Goal: Task Accomplishment & Management: Manage account settings

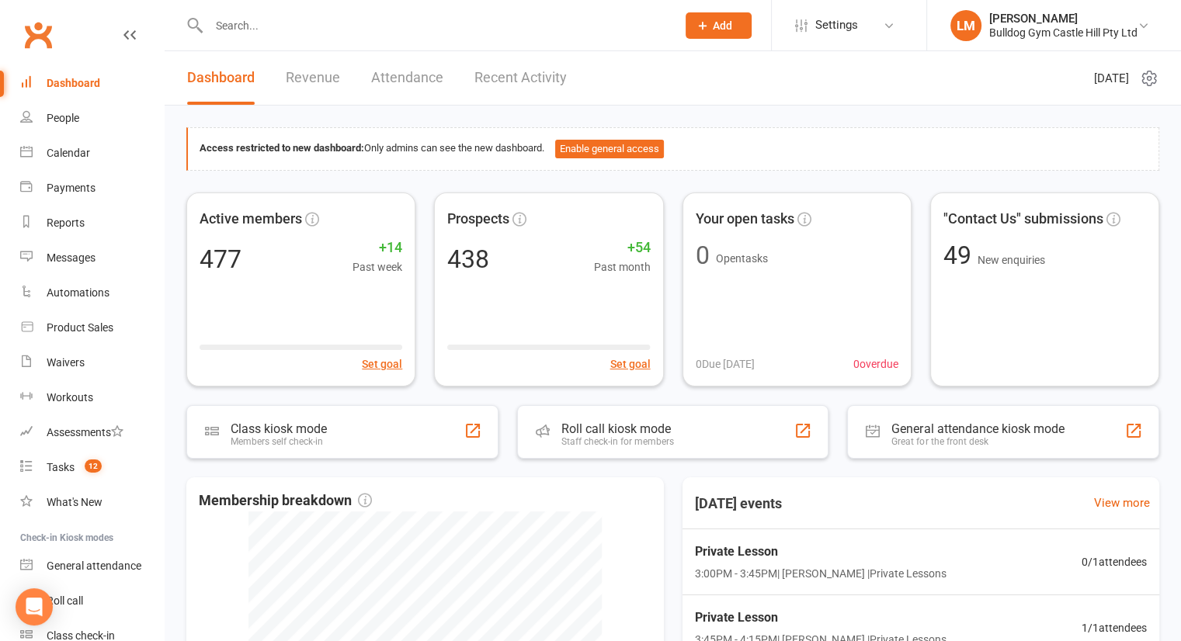
click at [235, 29] on input "text" at bounding box center [434, 26] width 461 height 22
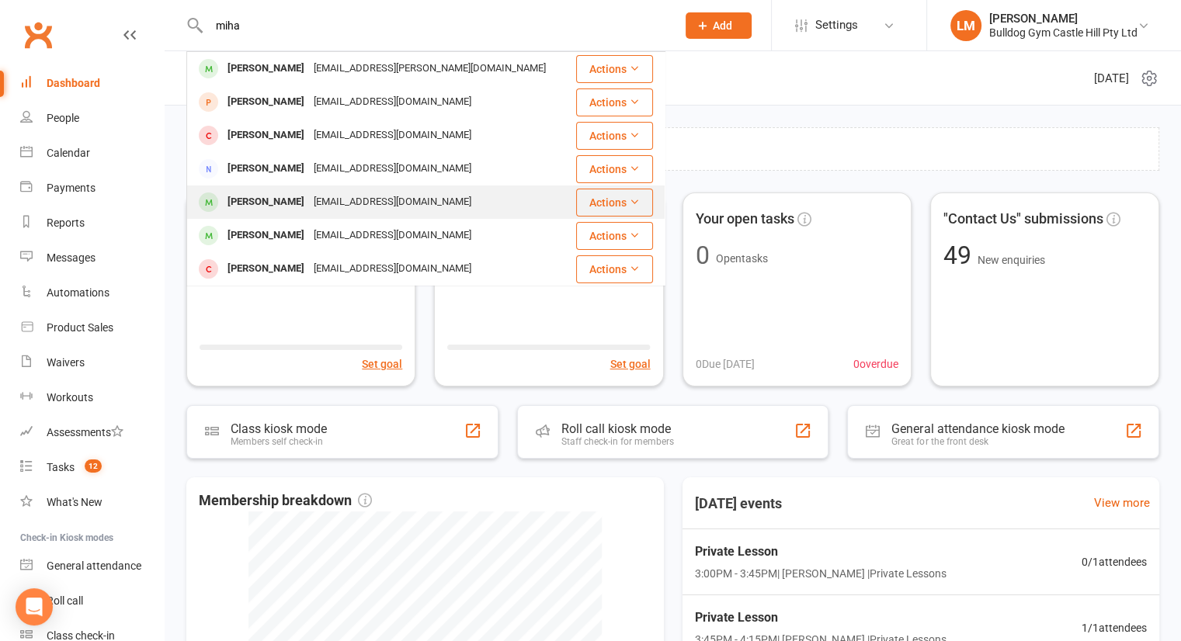
type input "miha"
click at [265, 200] on div "[PERSON_NAME]" at bounding box center [266, 202] width 86 height 23
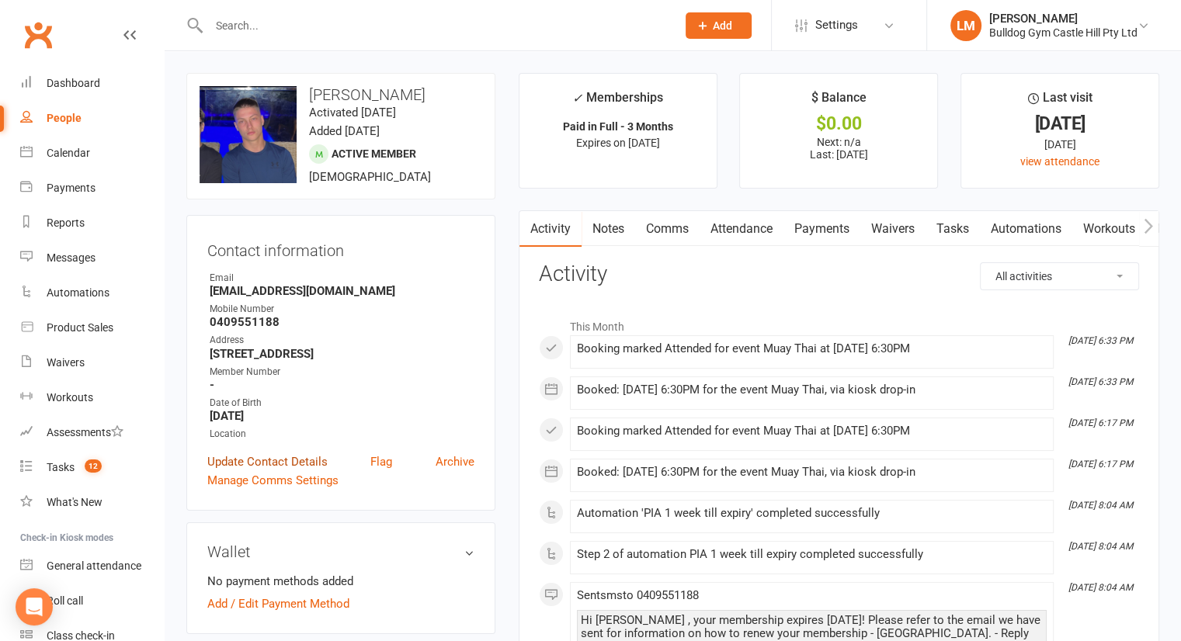
click at [254, 465] on link "Update Contact Details" at bounding box center [267, 462] width 120 height 19
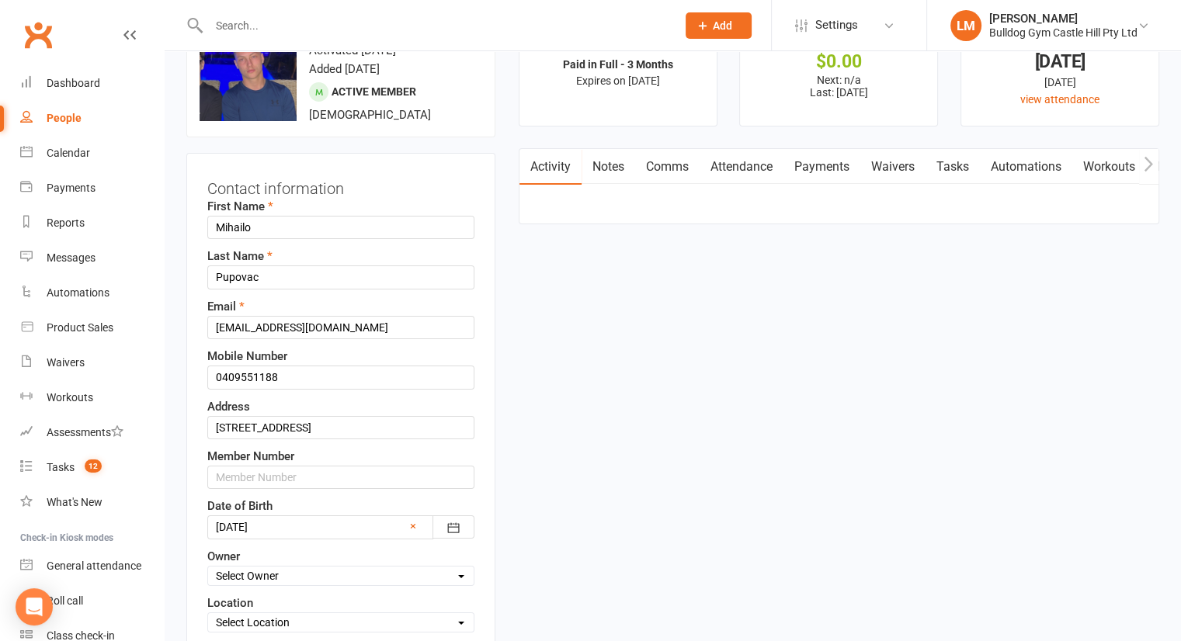
scroll to position [73, 0]
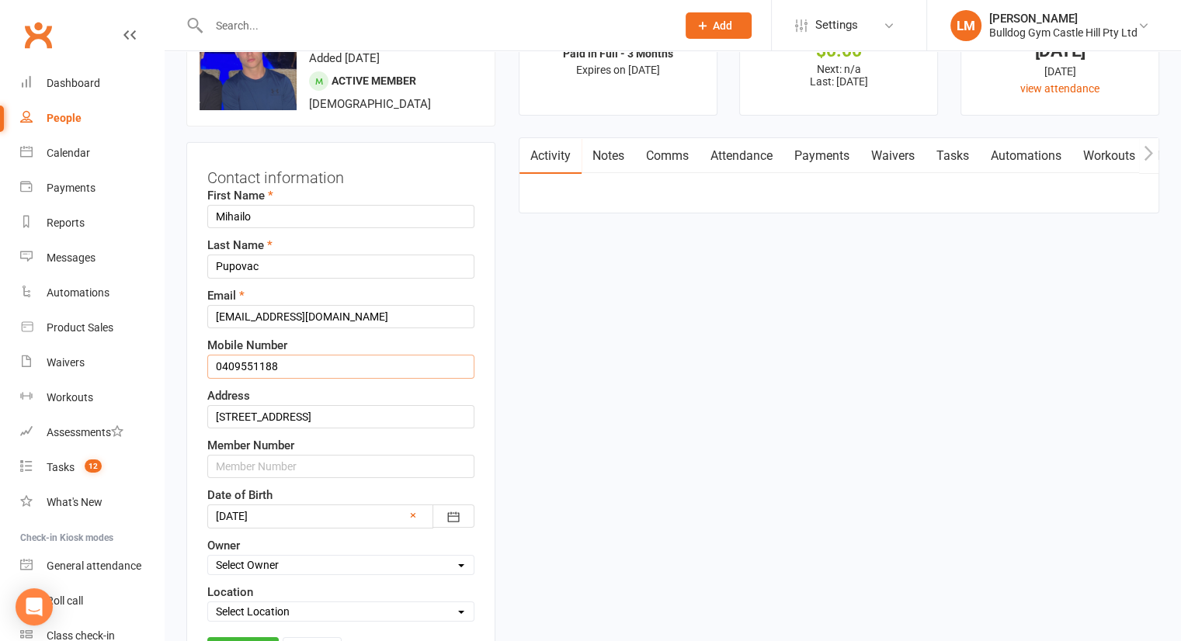
drag, startPoint x: 301, startPoint y: 364, endPoint x: 174, endPoint y: 368, distance: 127.4
type input "0407113388"
click at [228, 638] on link "Save" at bounding box center [242, 652] width 71 height 28
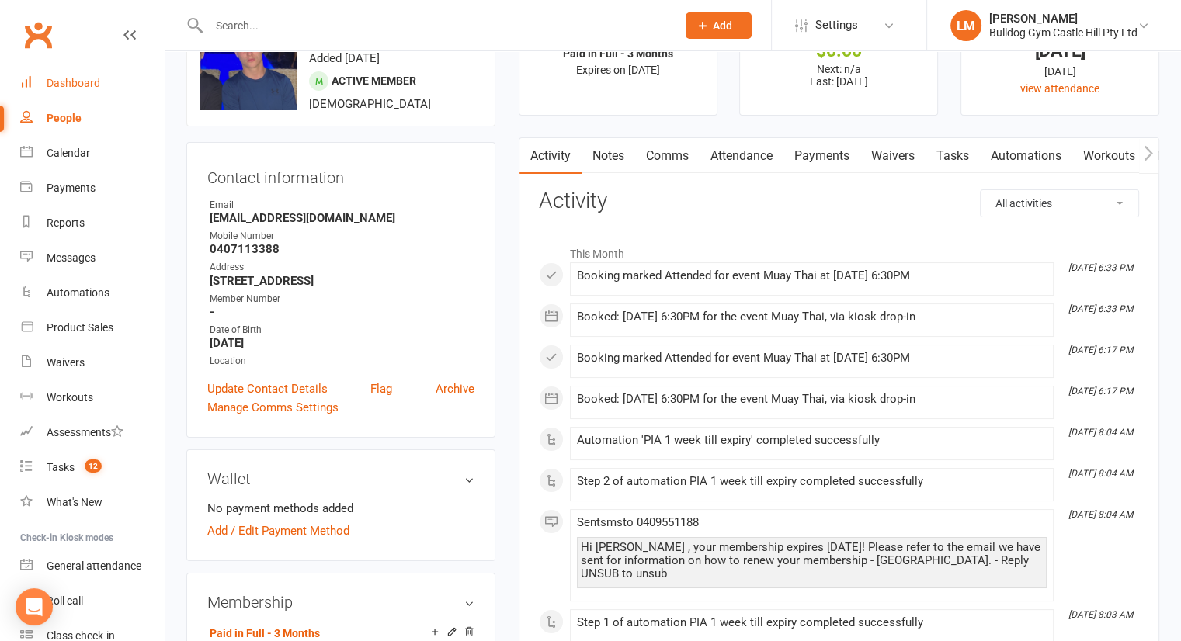
click at [86, 77] on div "Dashboard" at bounding box center [74, 83] width 54 height 12
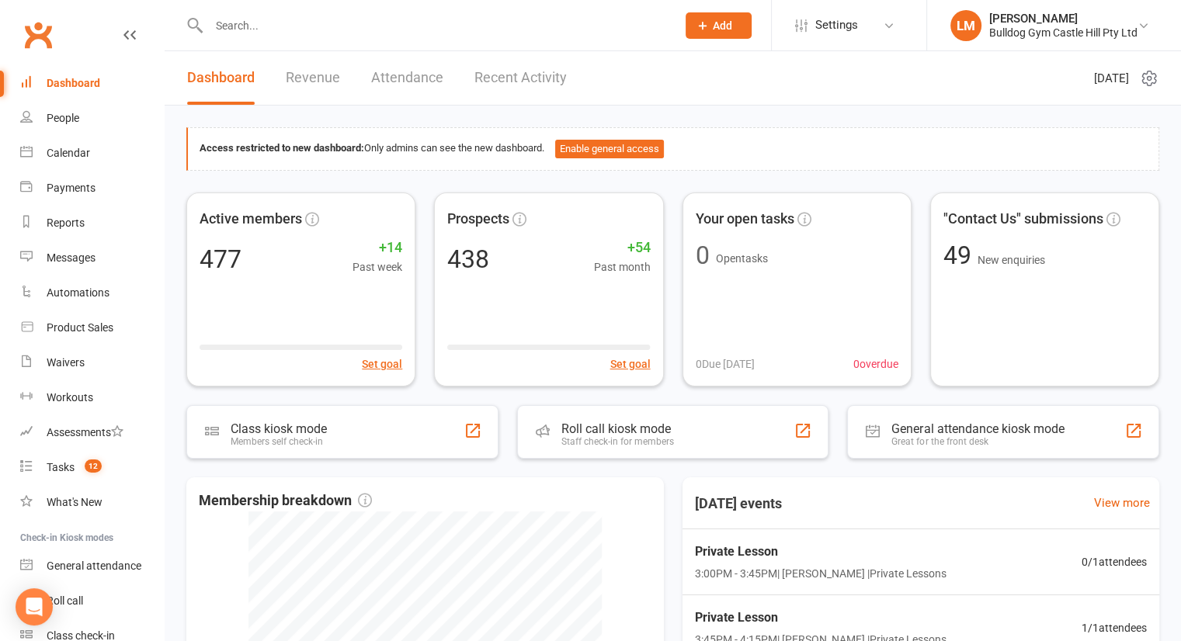
click at [68, 81] on div "Dashboard" at bounding box center [74, 83] width 54 height 12
click at [249, 27] on input "text" at bounding box center [434, 26] width 461 height 22
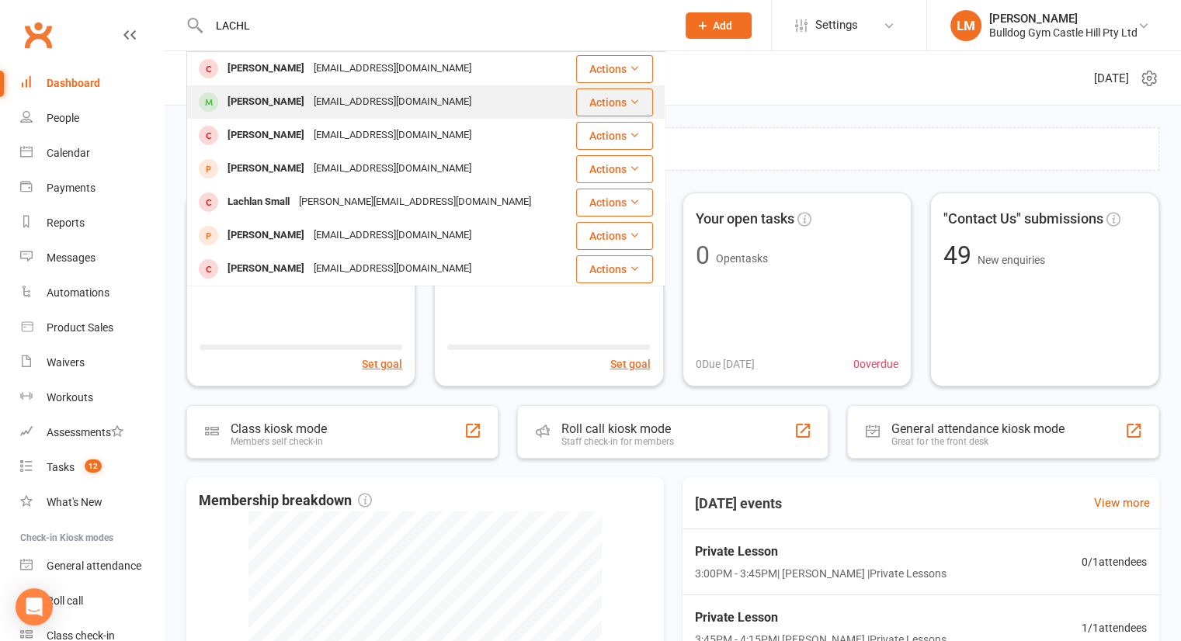
type input "LACHL"
click at [266, 97] on div "[PERSON_NAME]" at bounding box center [266, 102] width 86 height 23
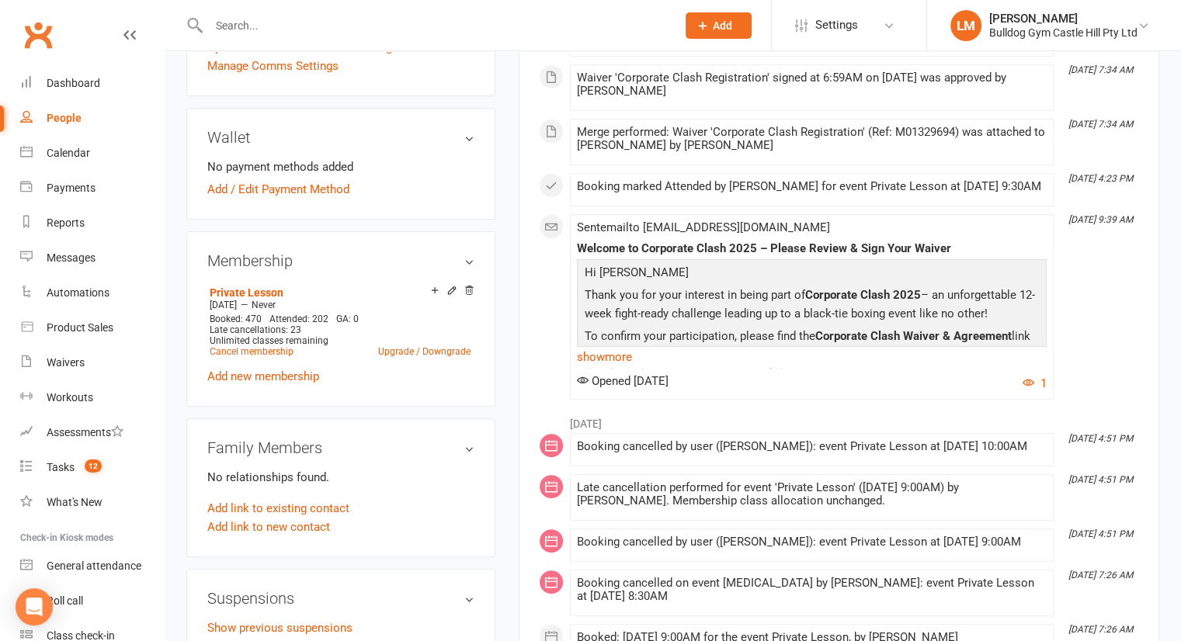
scroll to position [470, 0]
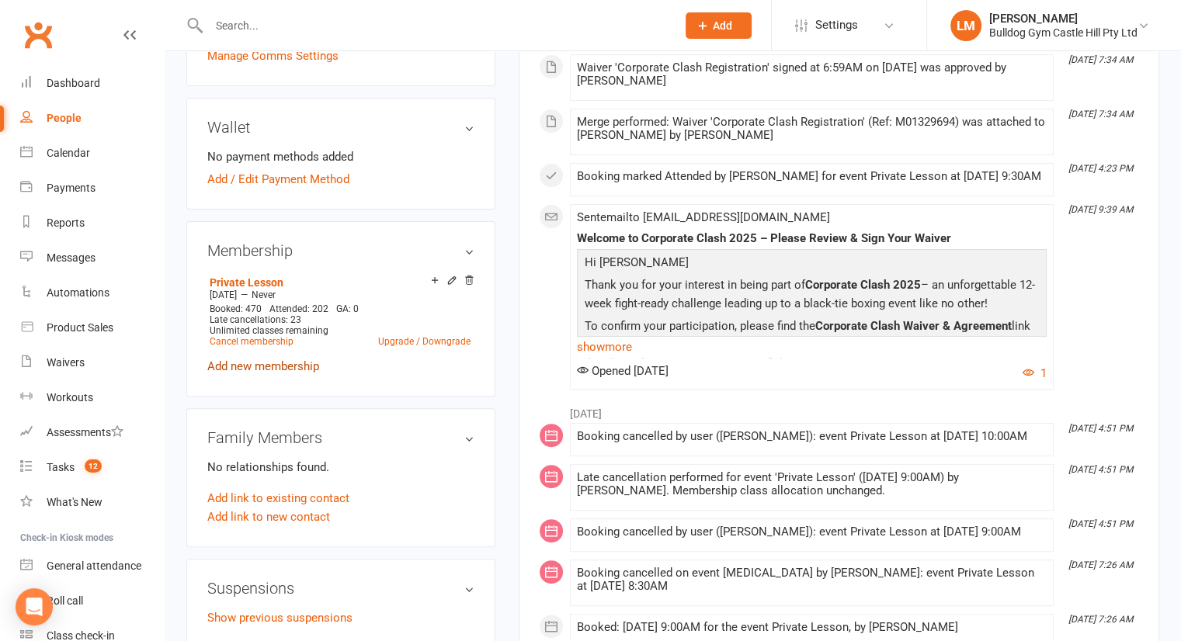
click at [244, 364] on link "Add new membership" at bounding box center [263, 367] width 112 height 14
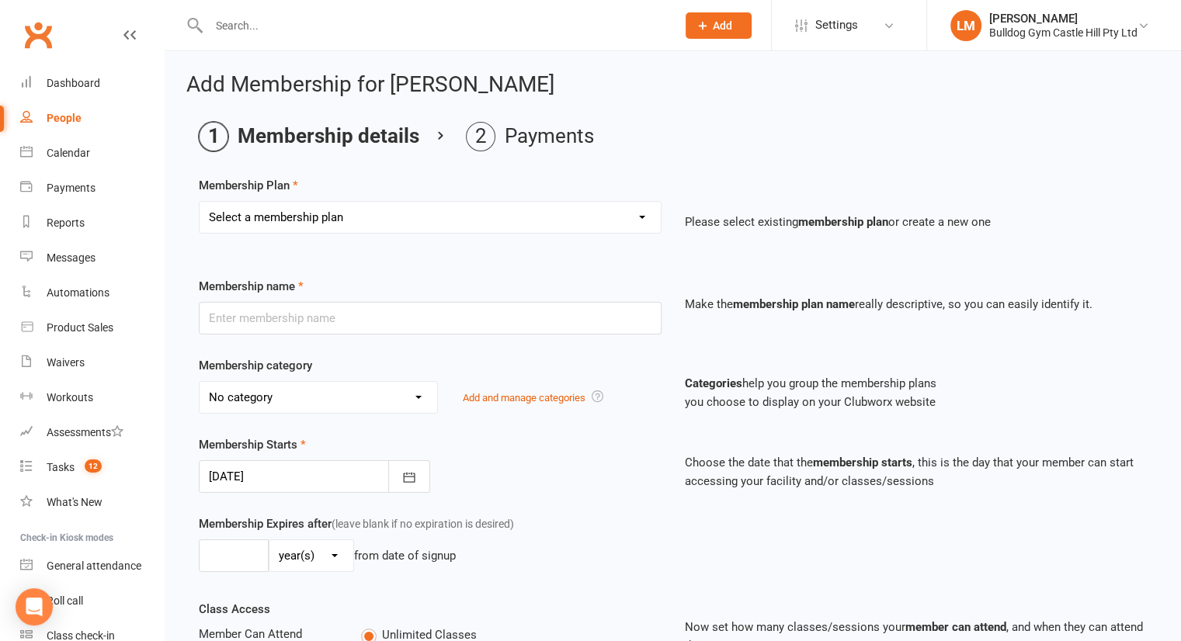
click at [264, 218] on select "Select a membership plan Create new Membership Plan Adults Class - Casual Visit…" at bounding box center [430, 217] width 461 height 31
select select "2"
click at [200, 202] on select "Select a membership plan Create new Membership Plan Adults Class - Casual Visit…" at bounding box center [430, 217] width 461 height 31
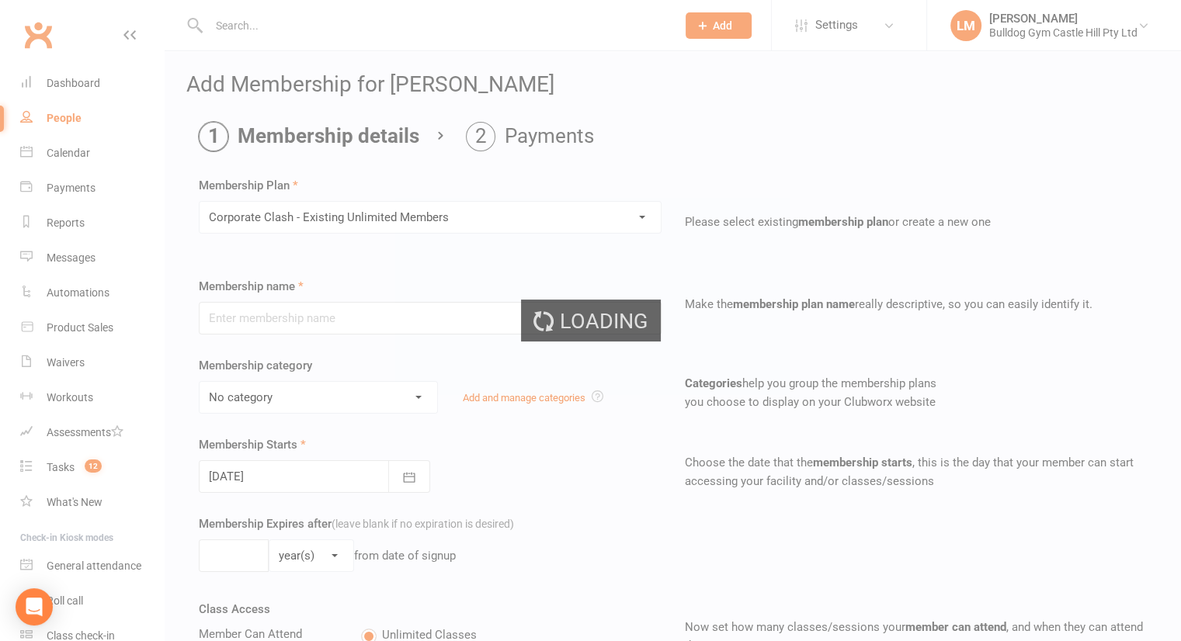
type input "Corporate Clash - Existing Unlimited Members"
select select "13"
type input "[DATE]"
type input "12"
select select "1"
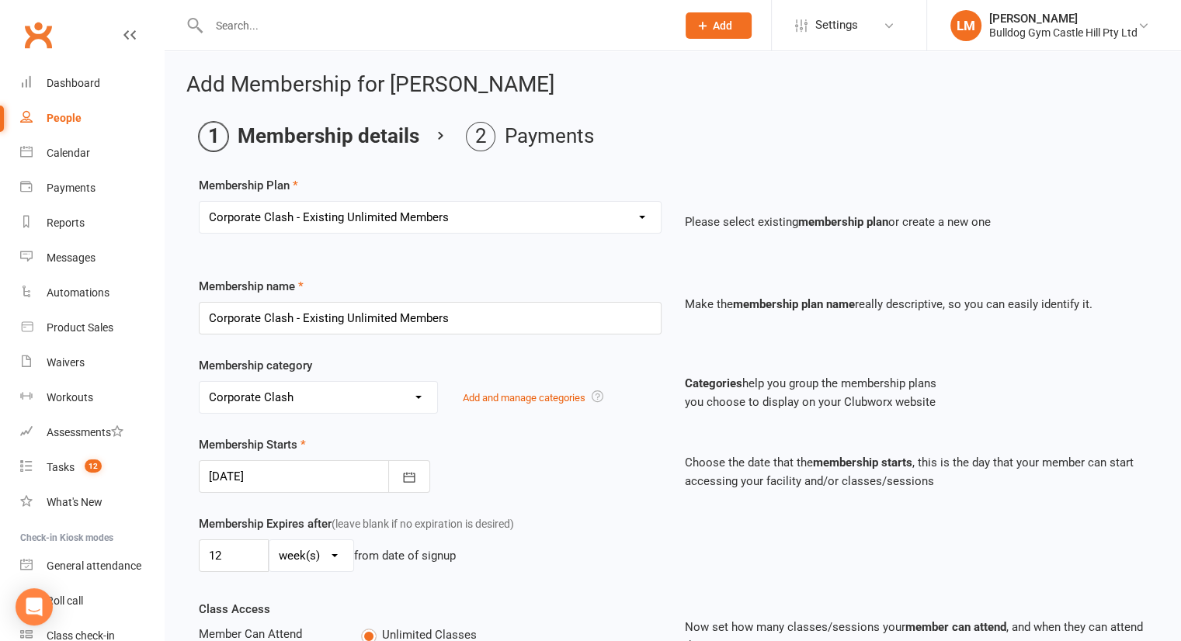
click at [453, 215] on select "Select a membership plan Create new Membership Plan Adults Class - Casual Visit…" at bounding box center [430, 217] width 461 height 31
select select "64"
click at [200, 202] on select "Select a membership plan Create new Membership Plan Adults Class - Casual Visit…" at bounding box center [430, 217] width 461 height 31
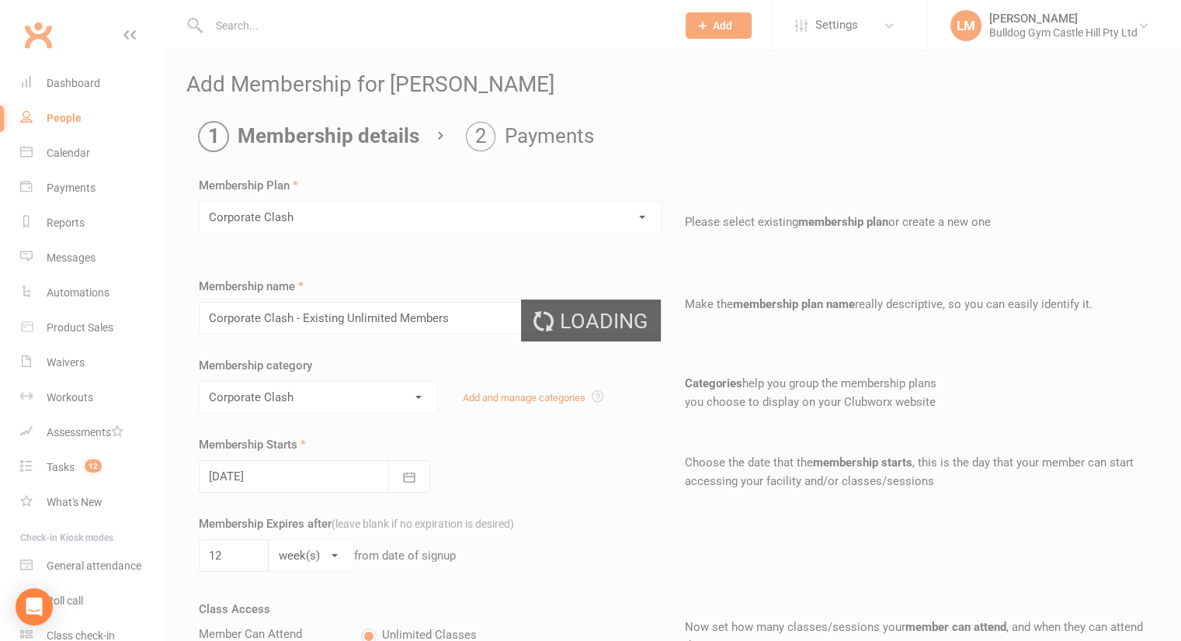
type input "Corporate Clash"
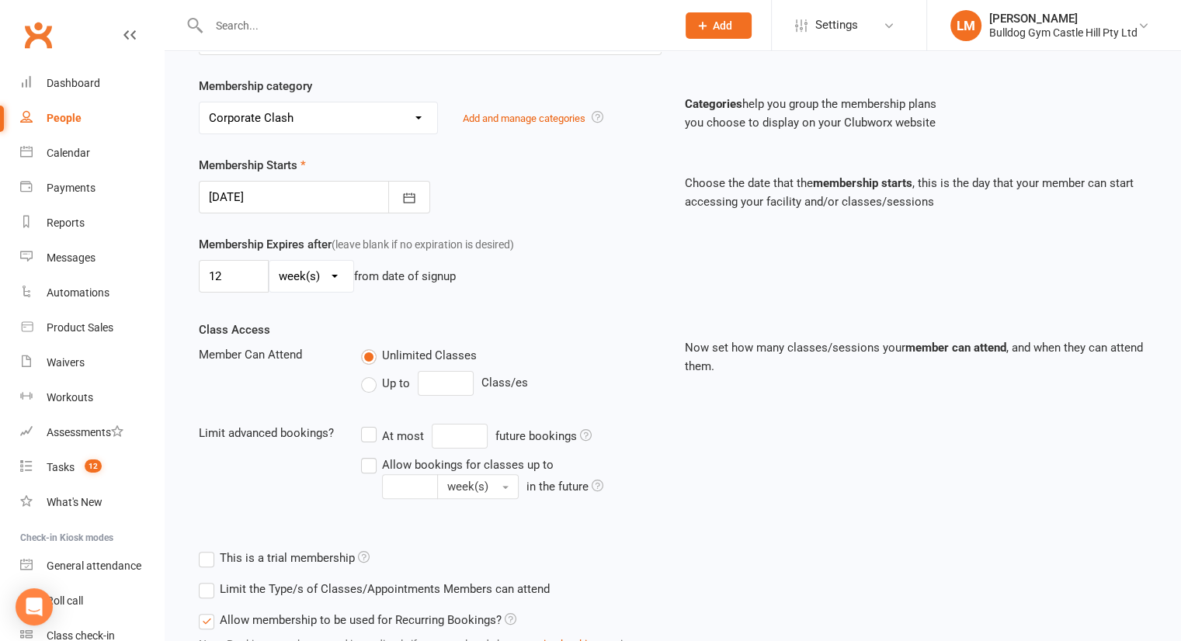
scroll to position [403, 0]
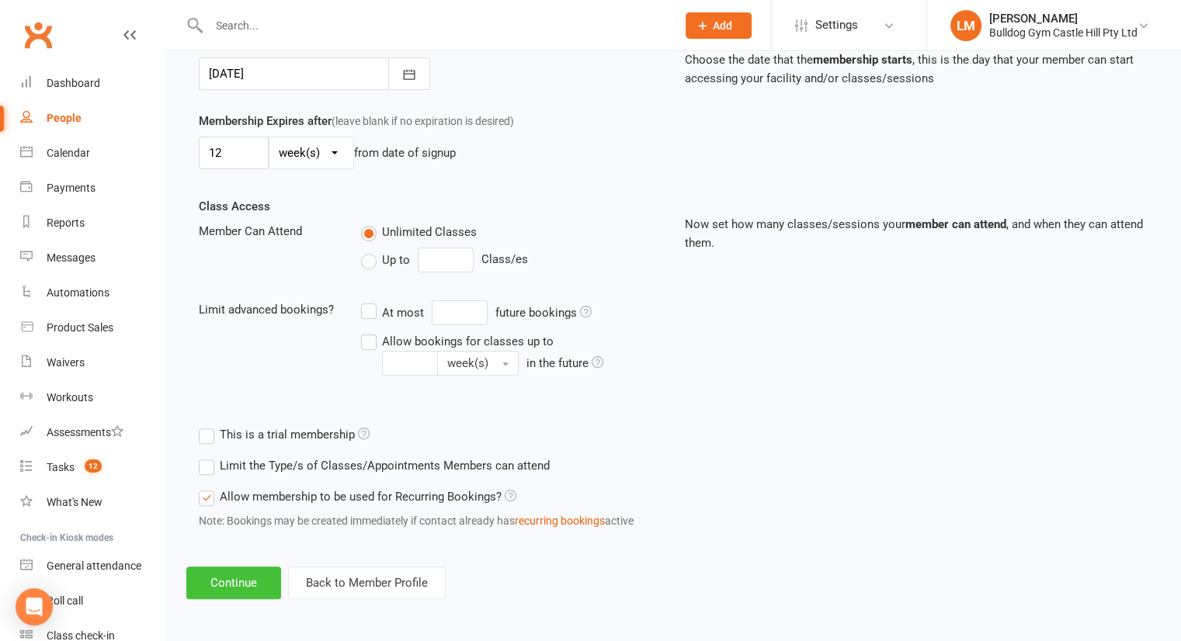
click at [258, 571] on button "Continue" at bounding box center [233, 583] width 95 height 33
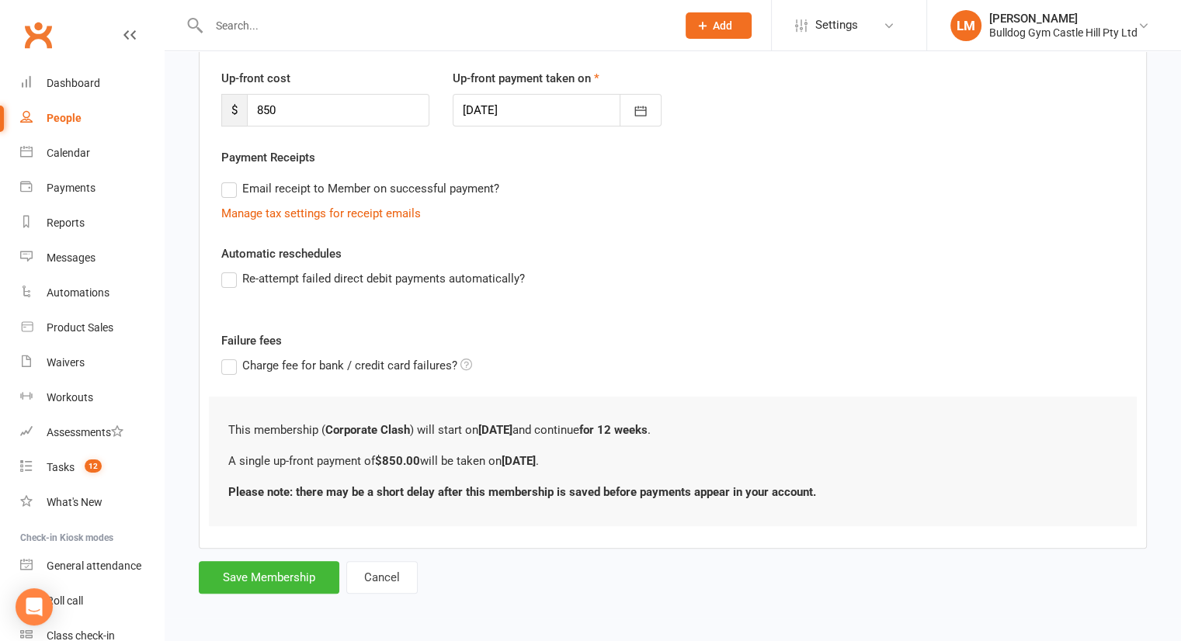
scroll to position [0, 0]
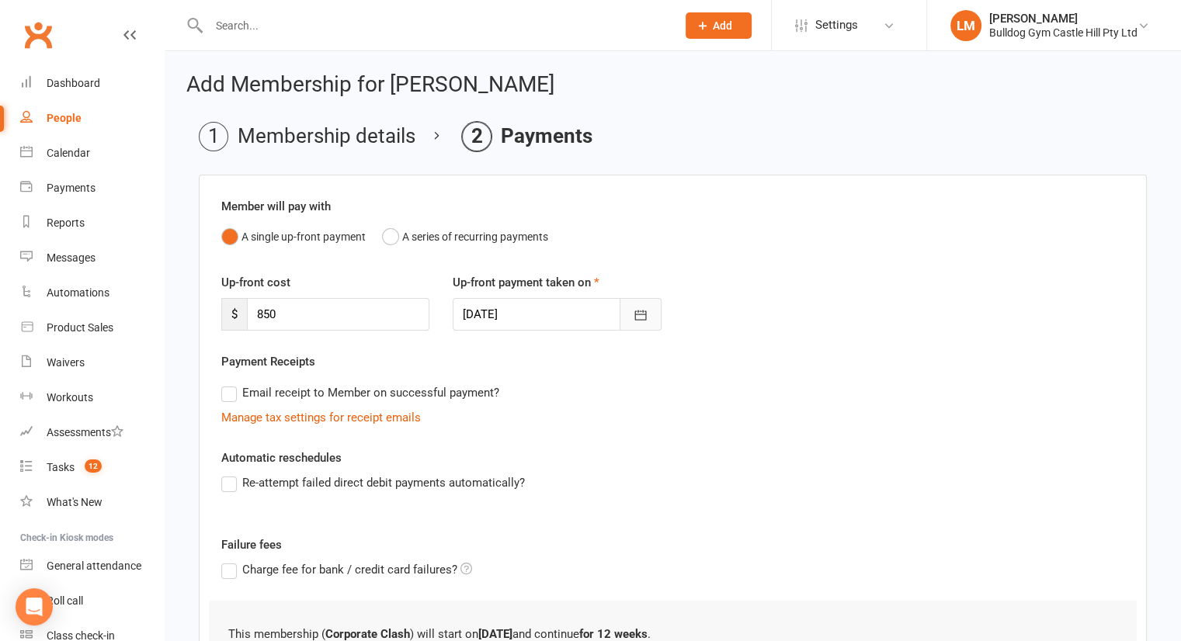
click at [641, 321] on icon "button" at bounding box center [641, 316] width 16 height 16
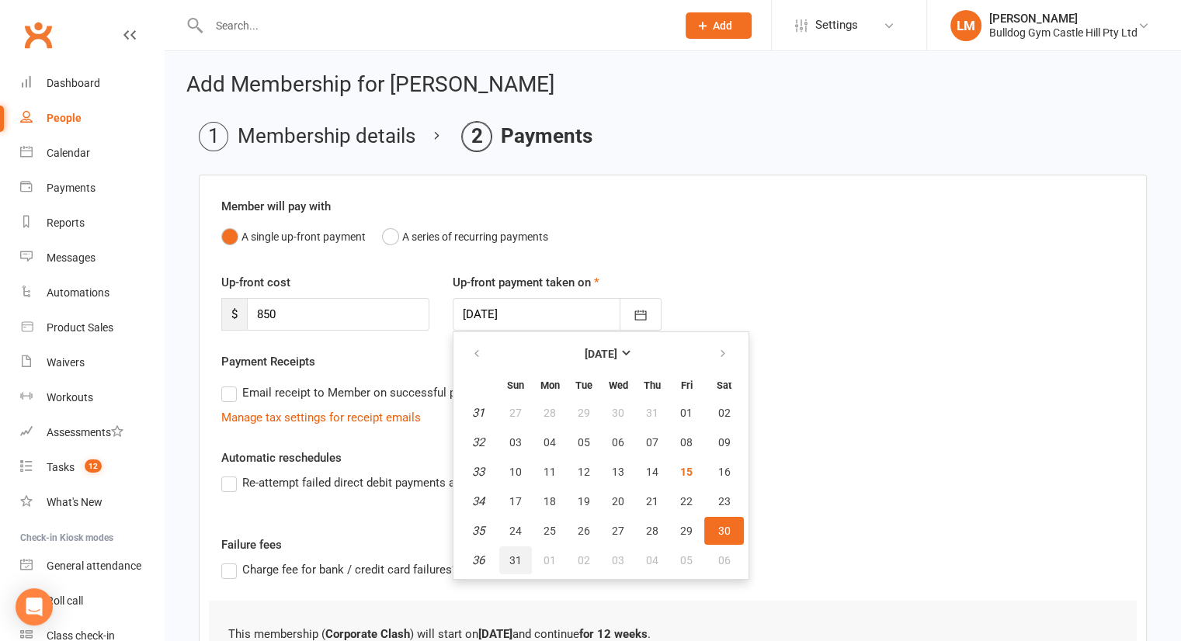
click at [509, 558] on span "31" at bounding box center [515, 560] width 12 height 12
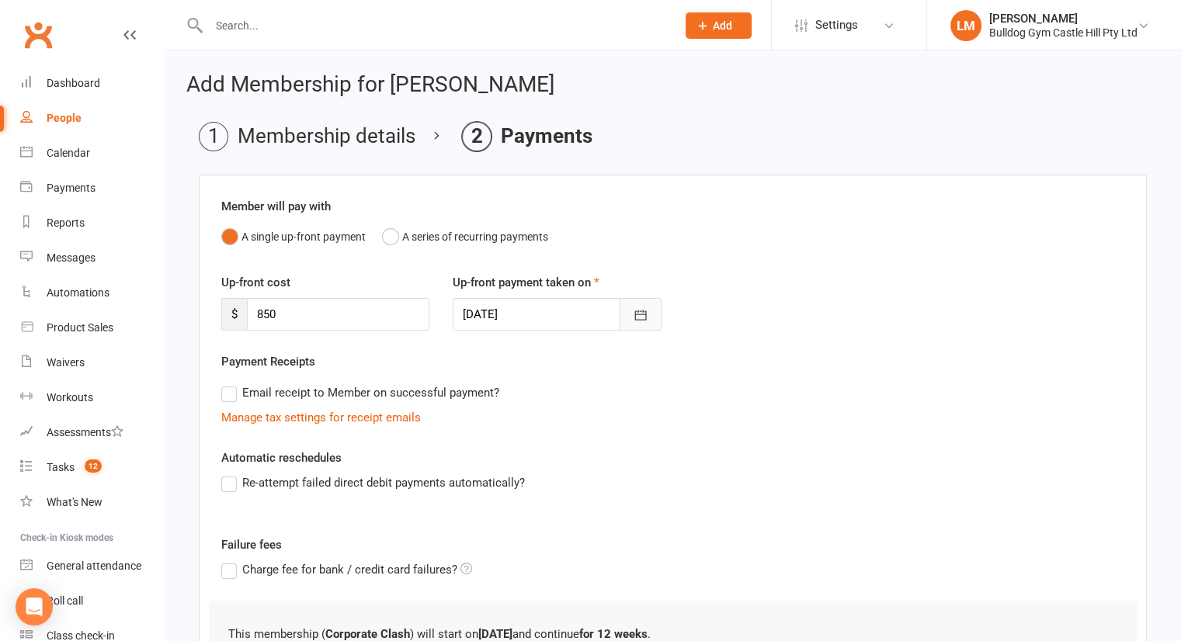
click at [633, 319] on icon "button" at bounding box center [641, 316] width 16 height 16
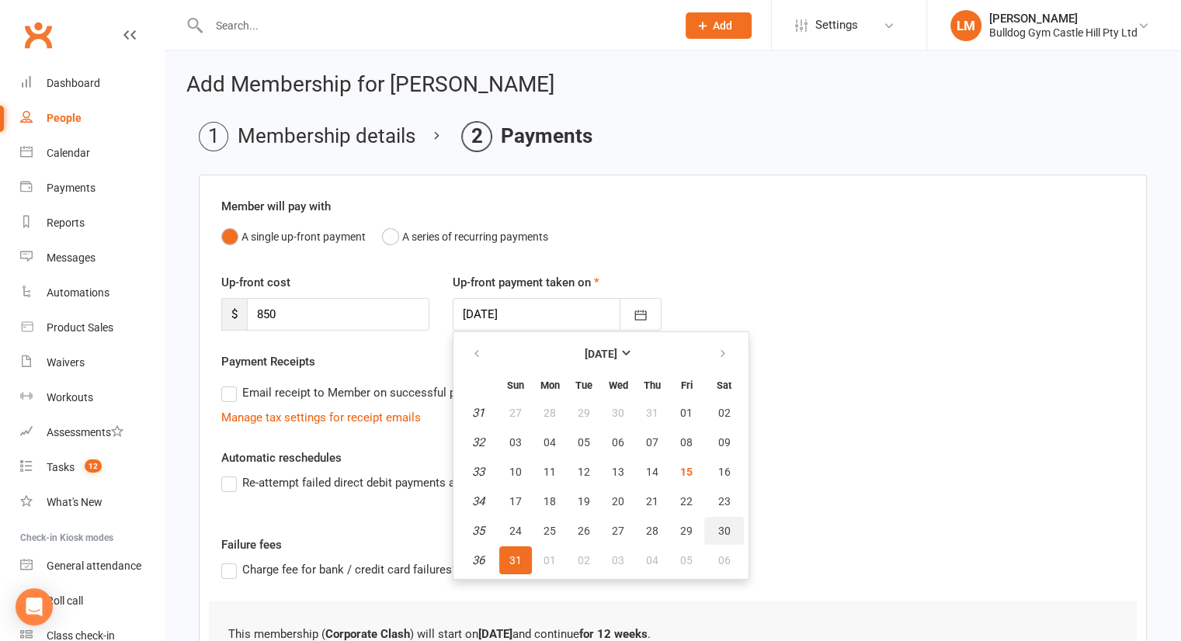
click at [721, 525] on span "30" at bounding box center [724, 531] width 12 height 12
type input "[DATE]"
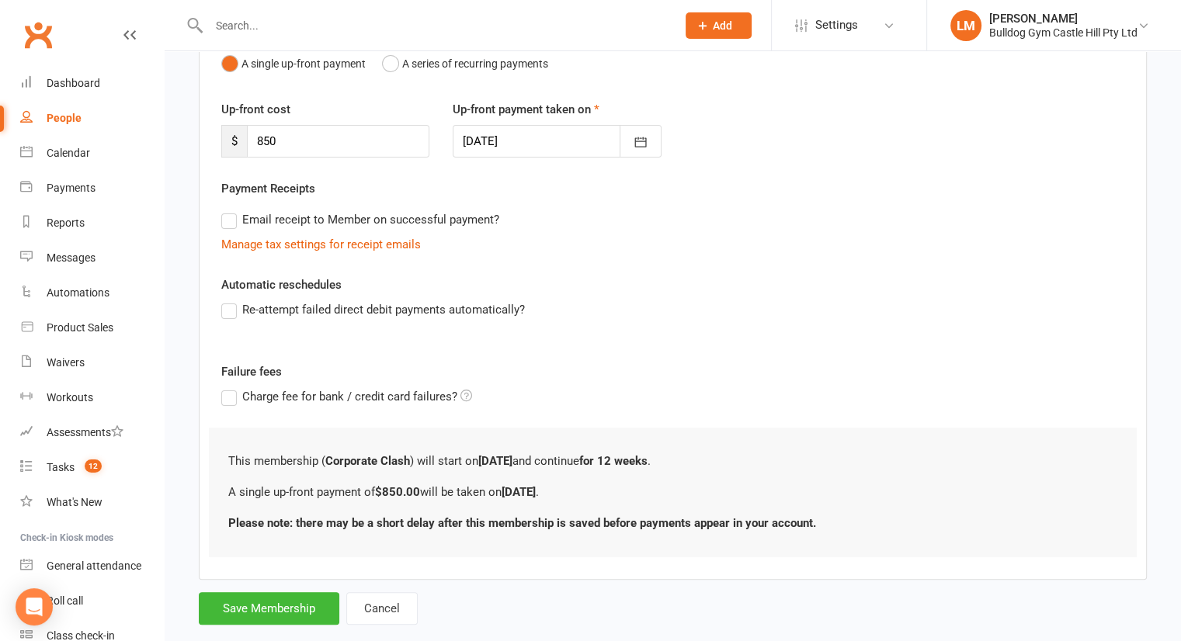
scroll to position [203, 0]
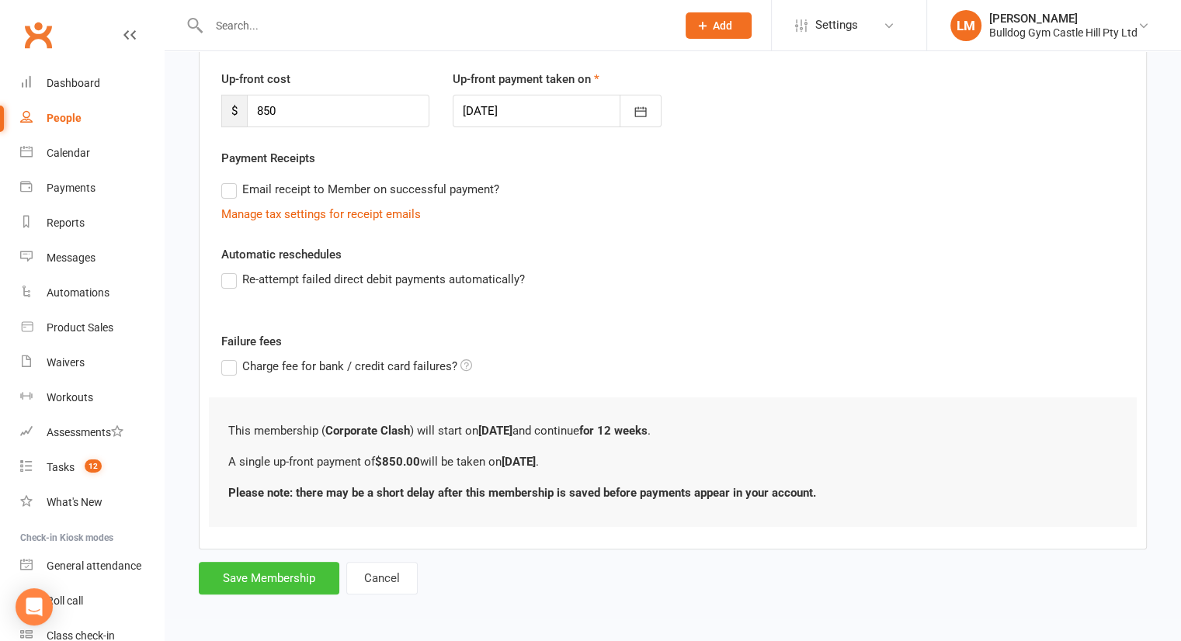
click at [276, 582] on button "Save Membership" at bounding box center [269, 578] width 141 height 33
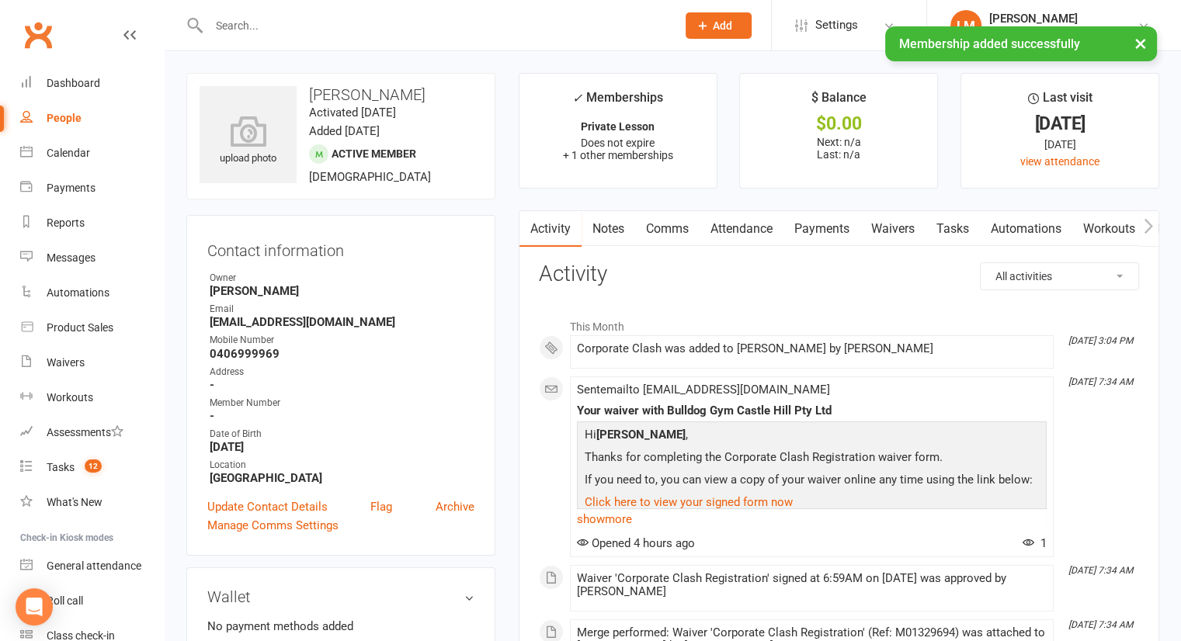
click at [817, 239] on link "Payments" at bounding box center [822, 229] width 77 height 36
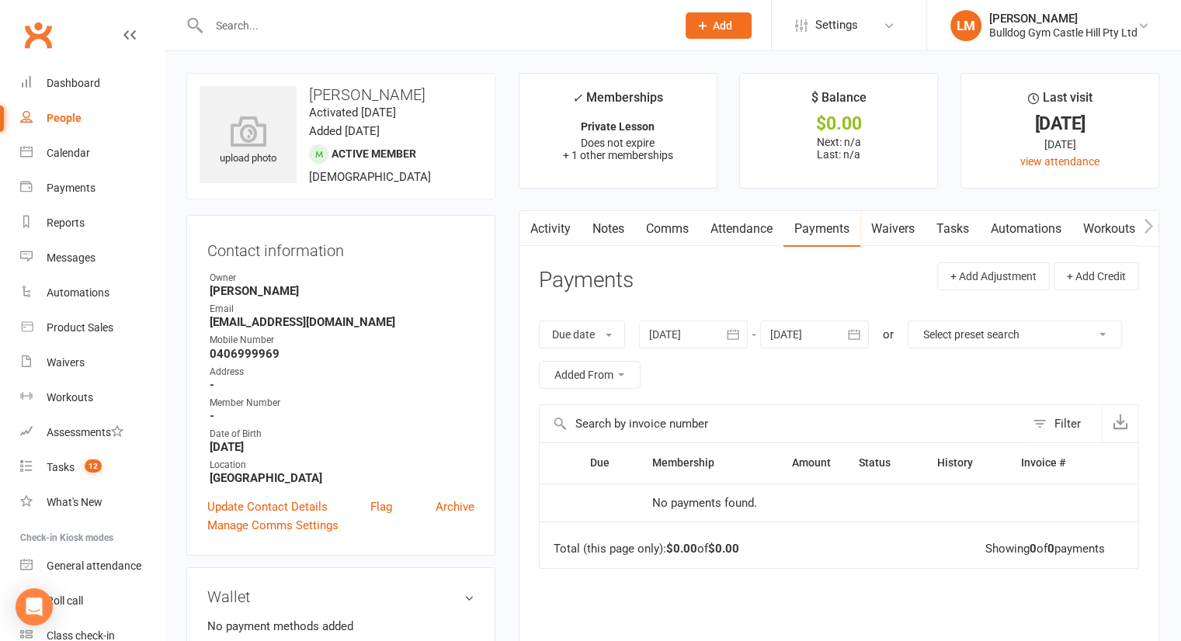
scroll to position [572, 0]
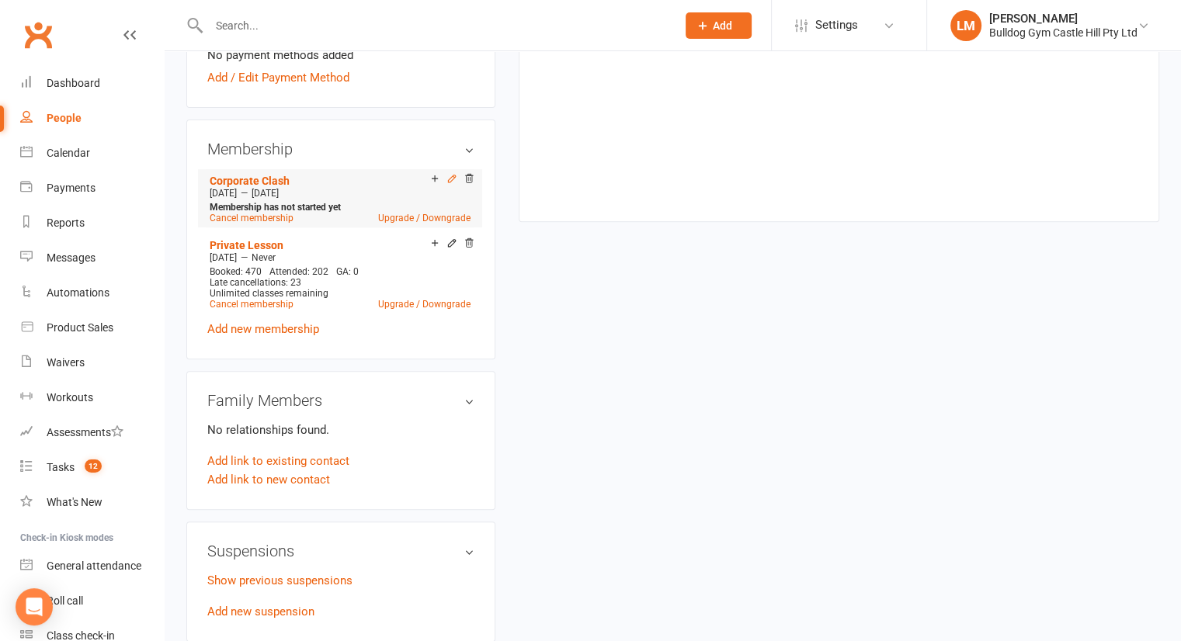
click at [450, 182] on icon at bounding box center [452, 178] width 11 height 11
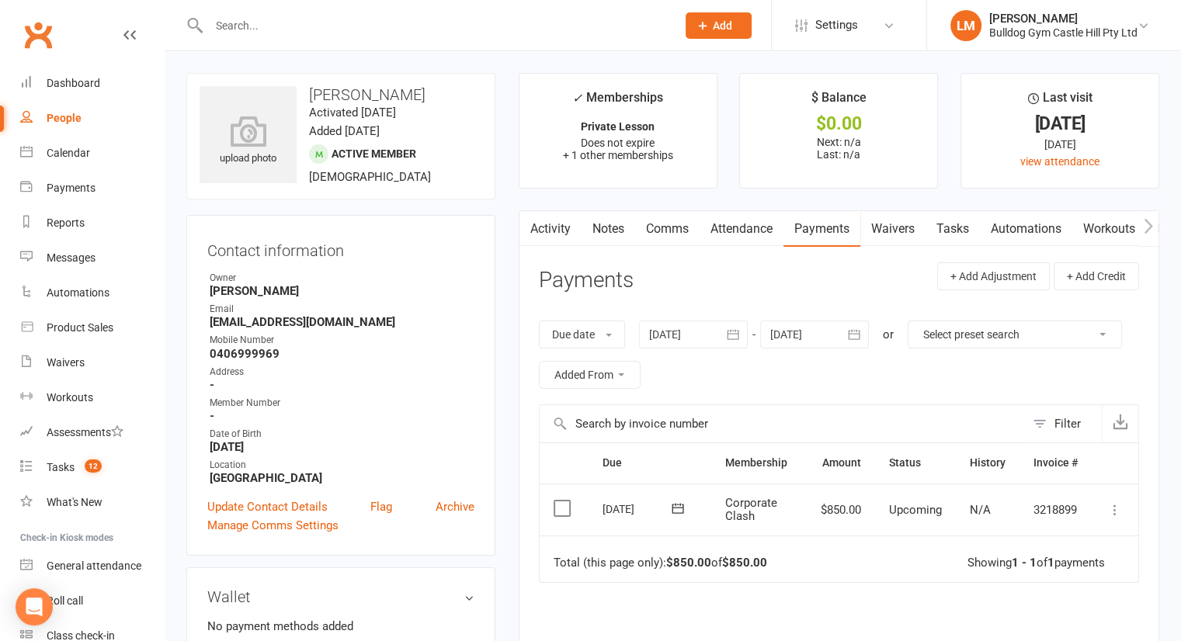
click at [1121, 503] on icon at bounding box center [1115, 510] width 16 height 16
click at [1048, 598] on link "Mark as Paid (Other)" at bounding box center [1047, 602] width 154 height 31
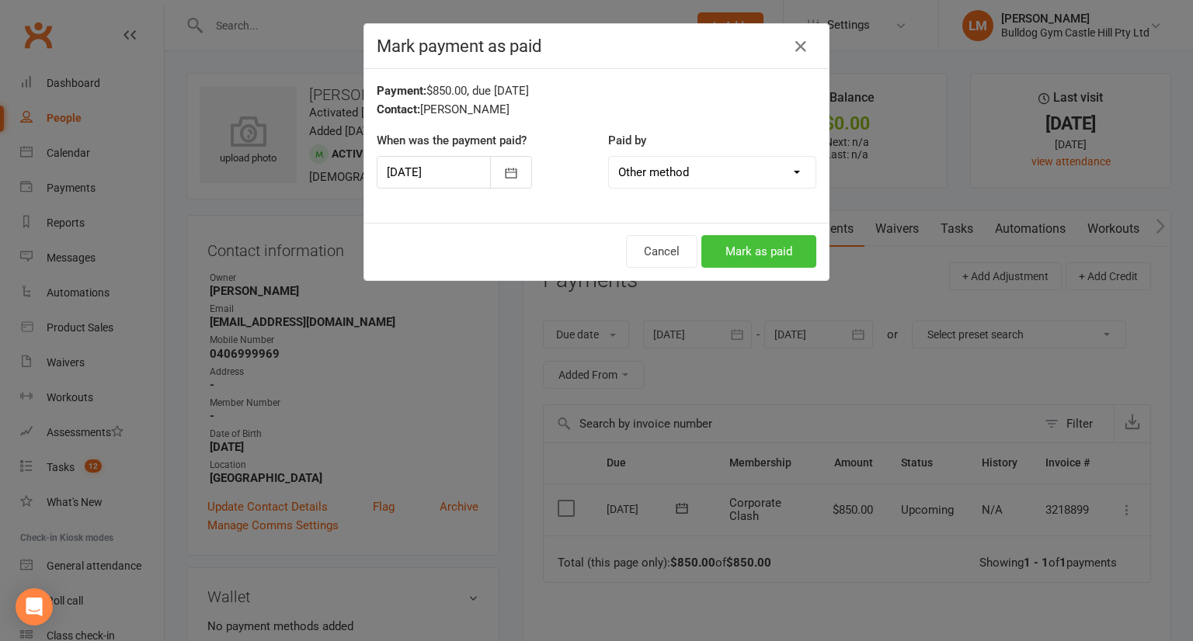
click at [748, 255] on button "Mark as paid" at bounding box center [758, 251] width 115 height 33
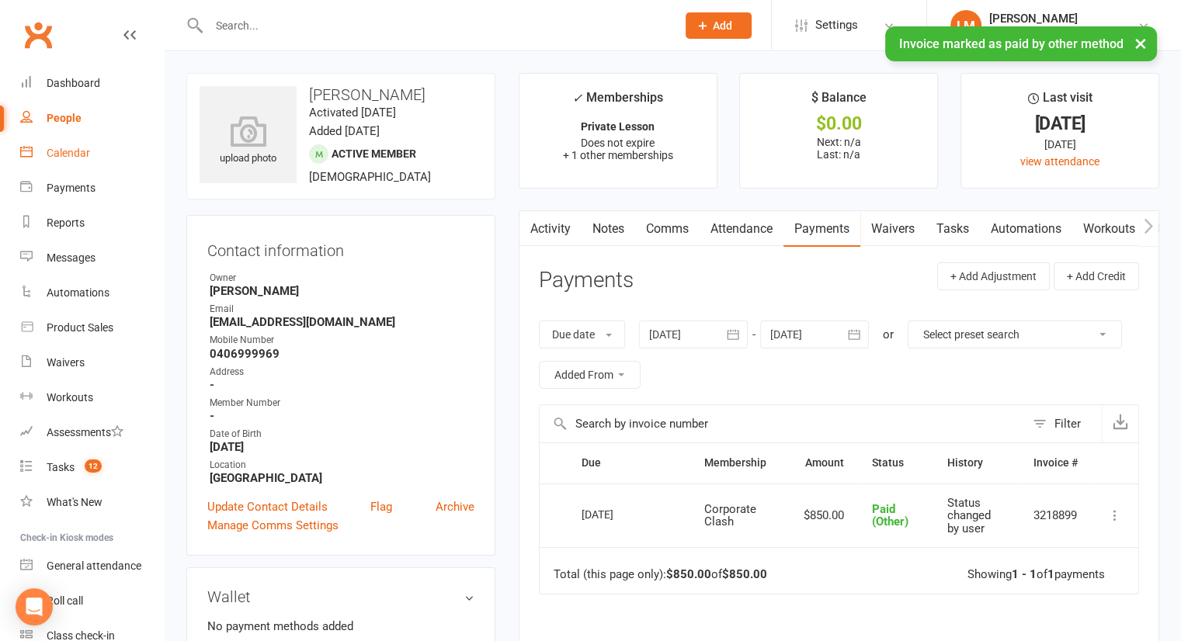
click at [49, 155] on div "Calendar" at bounding box center [68, 153] width 43 height 12
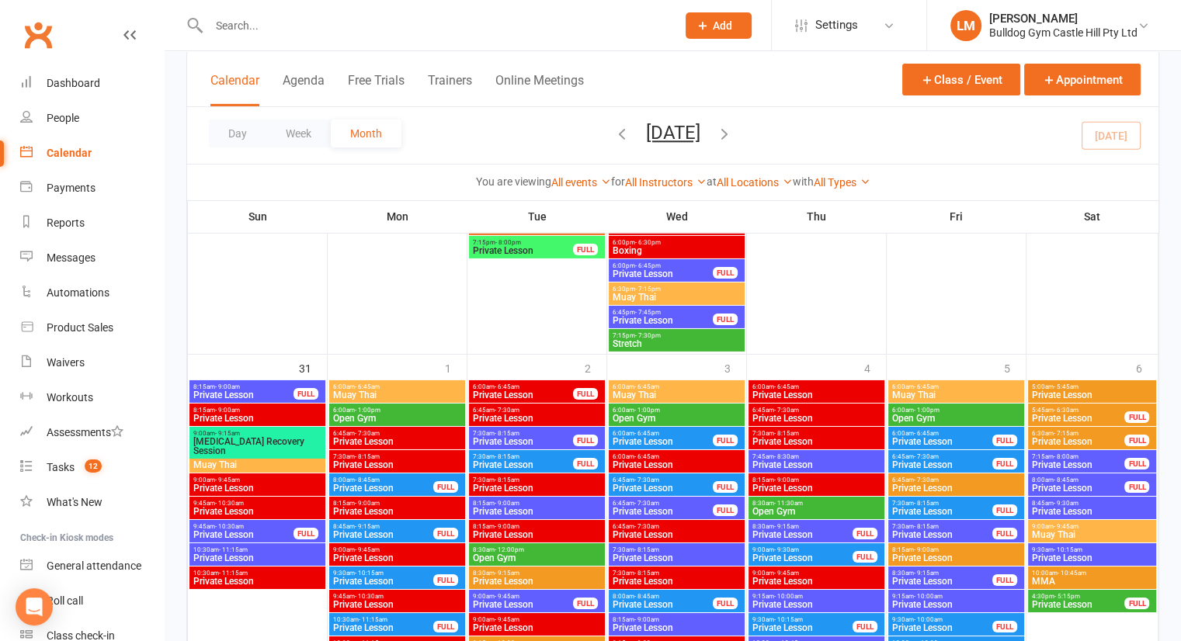
scroll to position [5210, 0]
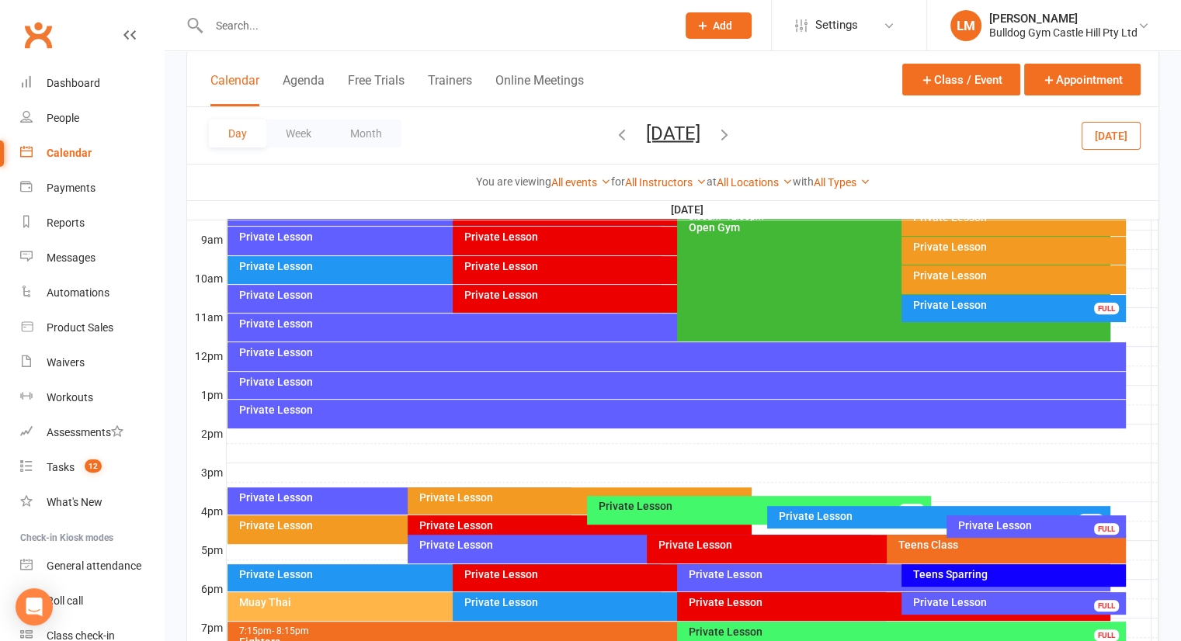
scroll to position [0, 0]
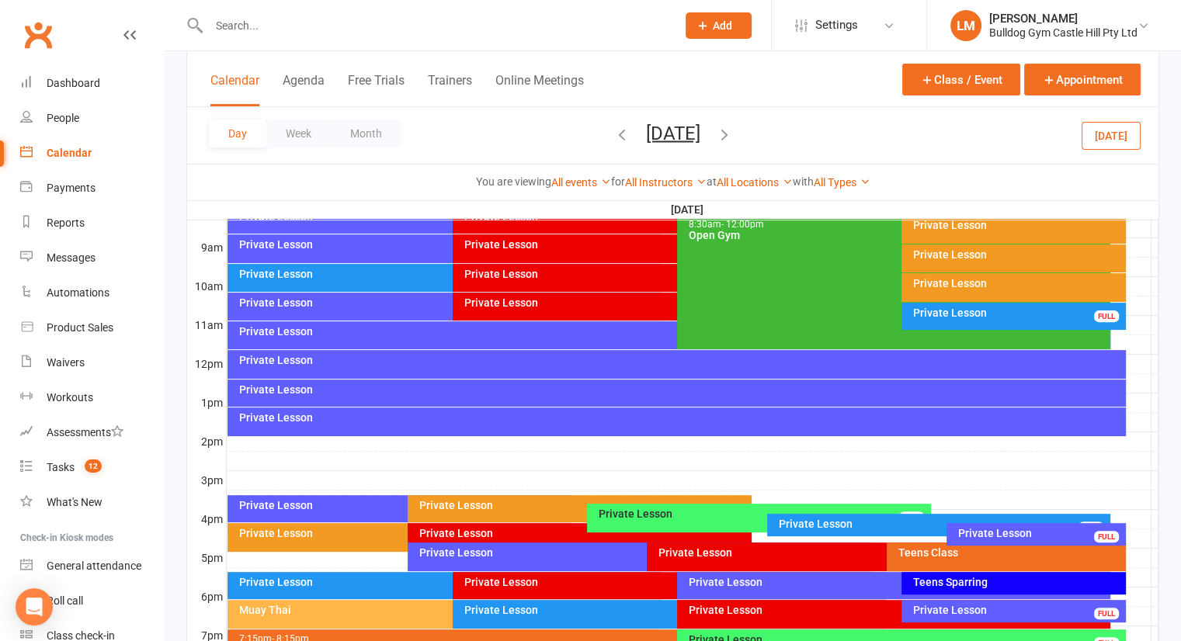
click at [1135, 588] on div at bounding box center [693, 597] width 932 height 19
click at [1124, 586] on button "Add Event" at bounding box center [1124, 588] width 52 height 19
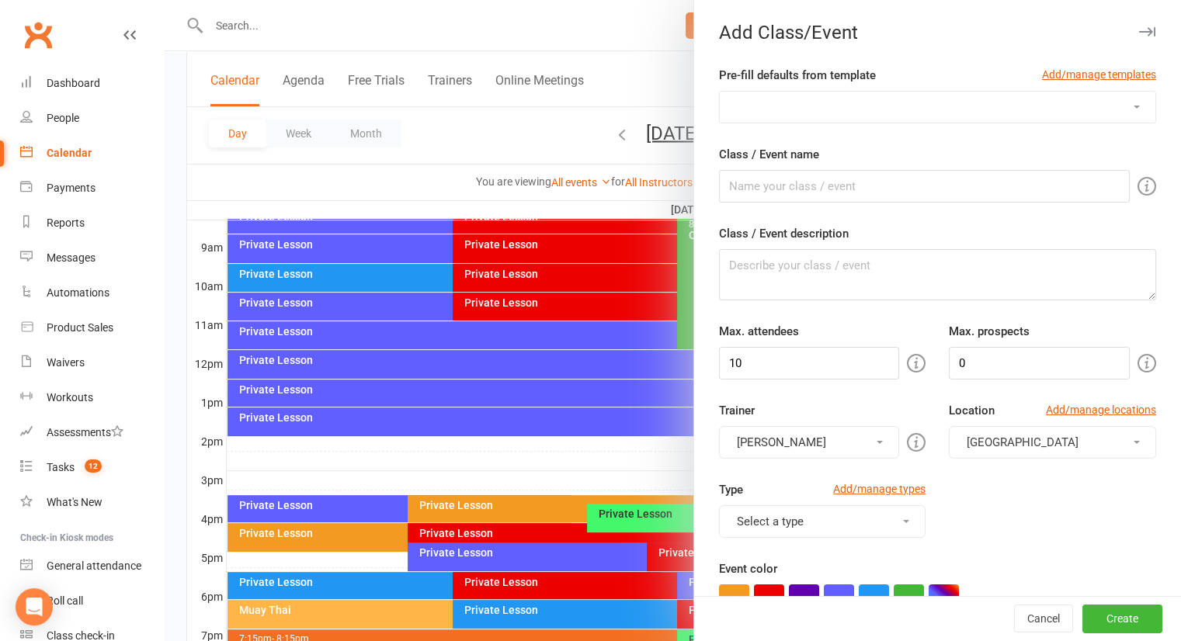
click at [835, 104] on select "[MEDICAL_DATA] [PERSON_NAME] Privates Open Gym Private Lesson School Holiday Pr…" at bounding box center [938, 107] width 436 height 31
click at [742, 191] on input "Class / Event name" at bounding box center [924, 186] width 411 height 33
type input "Corporate Clash"
type textarea "Exclusive class for corporate clash participants sharpening up your skills in p…"
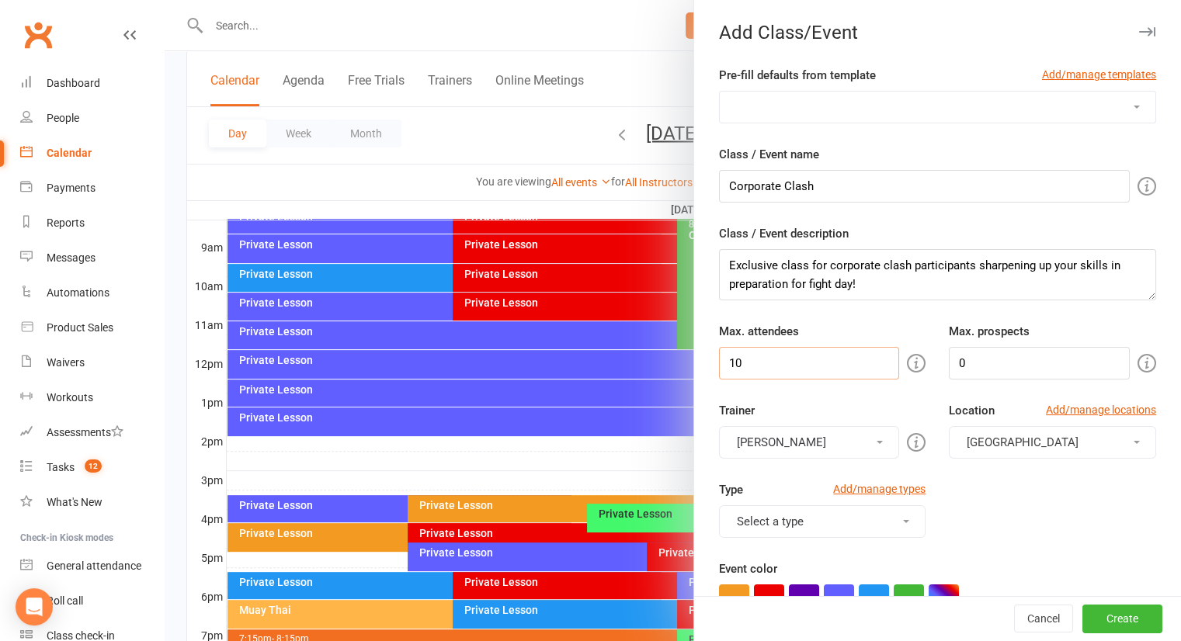
click at [765, 364] on input "10" at bounding box center [809, 363] width 181 height 33
type input "1"
type input "30"
click at [853, 443] on button "[PERSON_NAME]" at bounding box center [809, 442] width 181 height 33
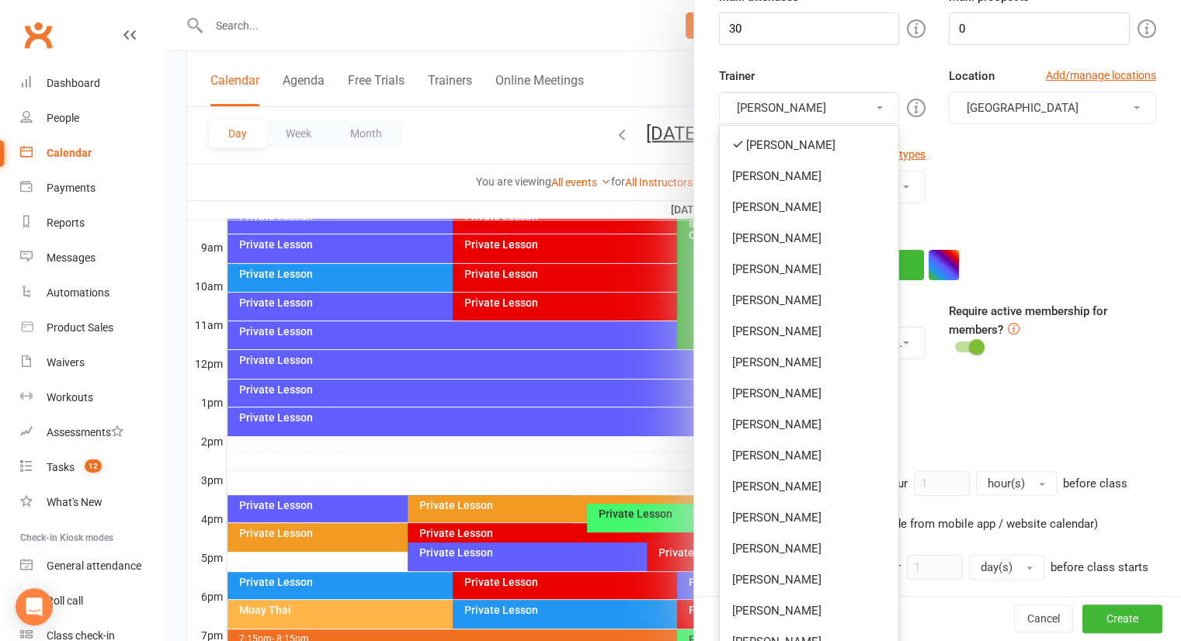
scroll to position [336, 0]
click at [789, 448] on link "[PERSON_NAME]" at bounding box center [809, 454] width 179 height 31
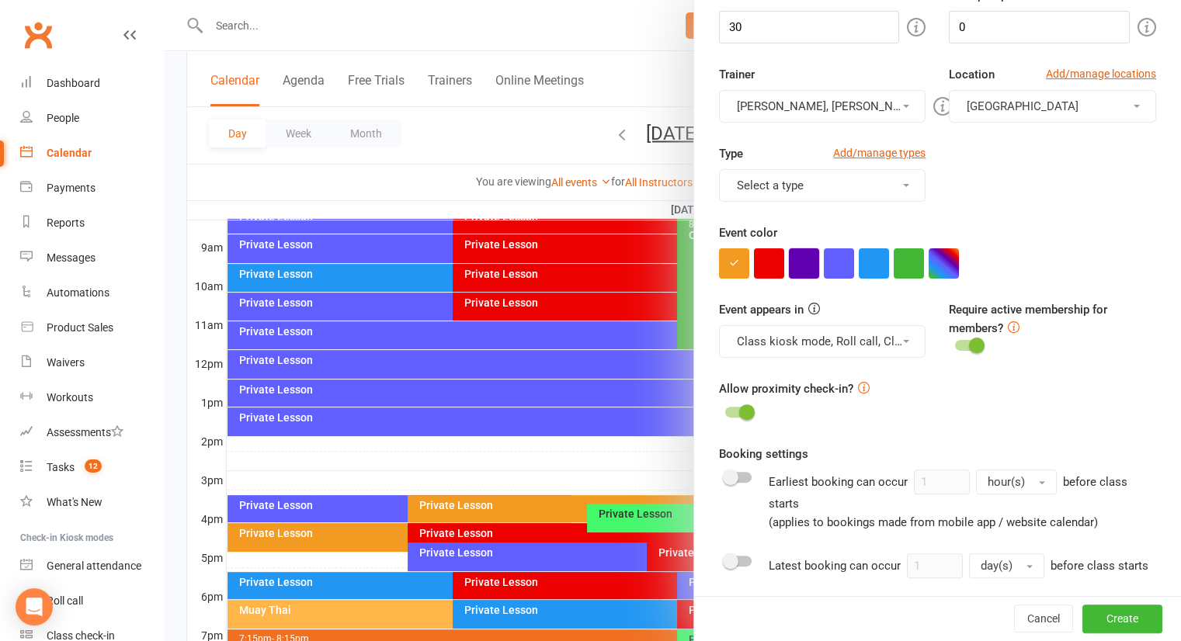
click at [789, 259] on button "button" at bounding box center [804, 264] width 30 height 30
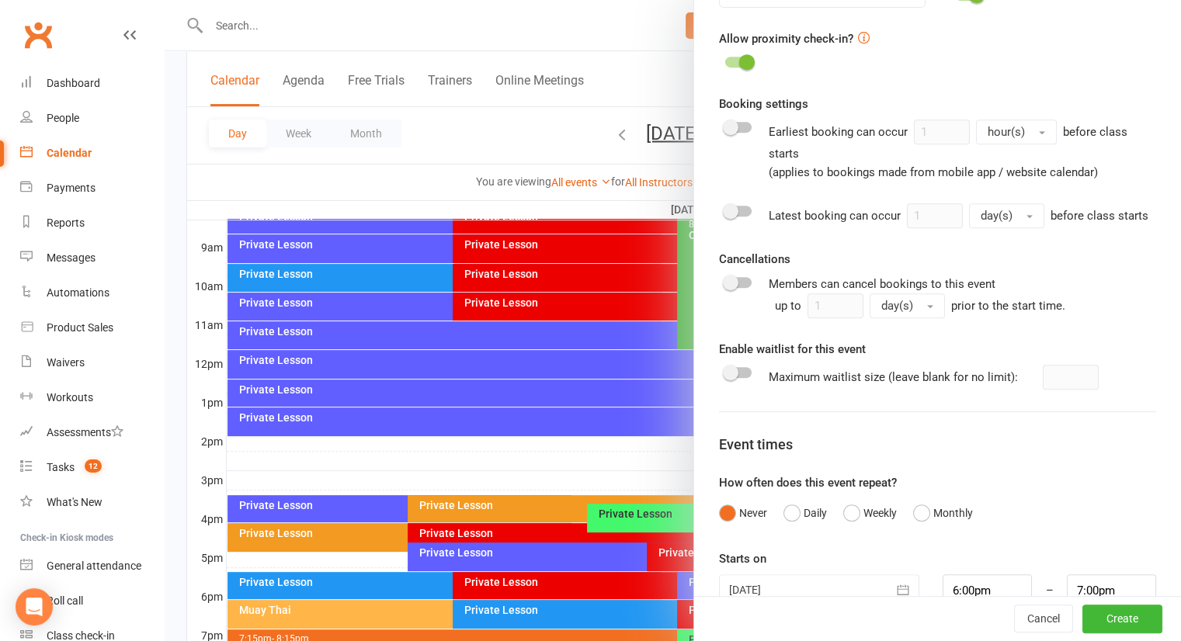
scroll to position [738, 0]
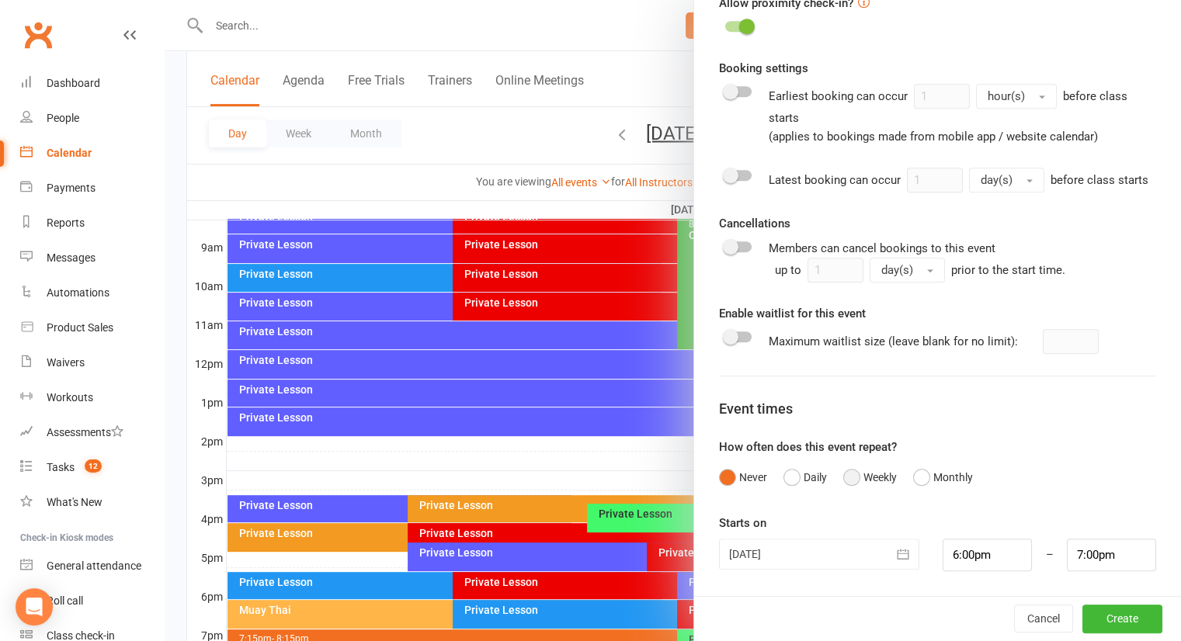
click at [848, 481] on button "Weekly" at bounding box center [870, 478] width 54 height 30
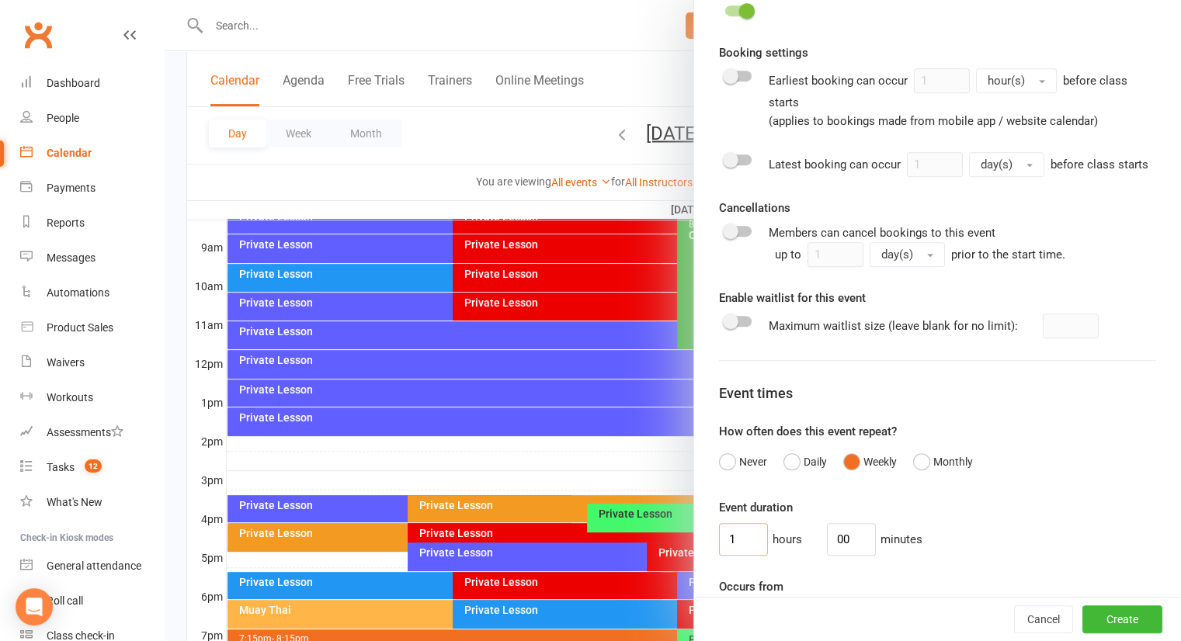
click at [742, 549] on input "1" at bounding box center [743, 539] width 49 height 33
type input "0"
type input "30"
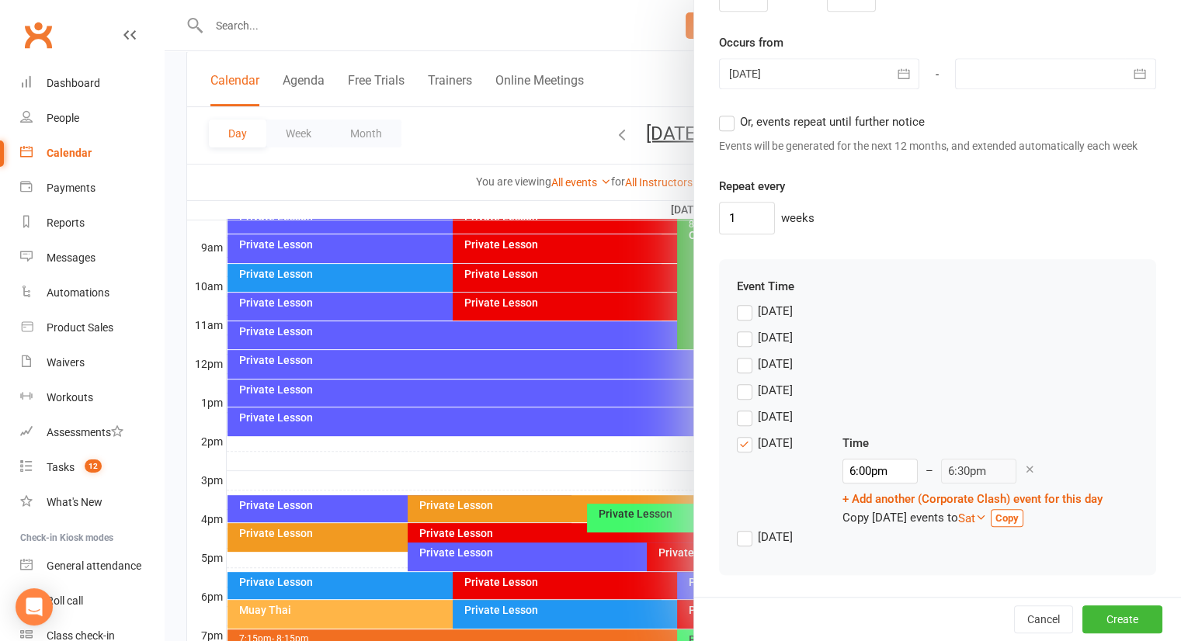
scroll to position [1315, 0]
click at [737, 365] on label "[DATE]" at bounding box center [765, 364] width 56 height 19
click at [737, 355] on input "[DATE]" at bounding box center [742, 355] width 10 height 0
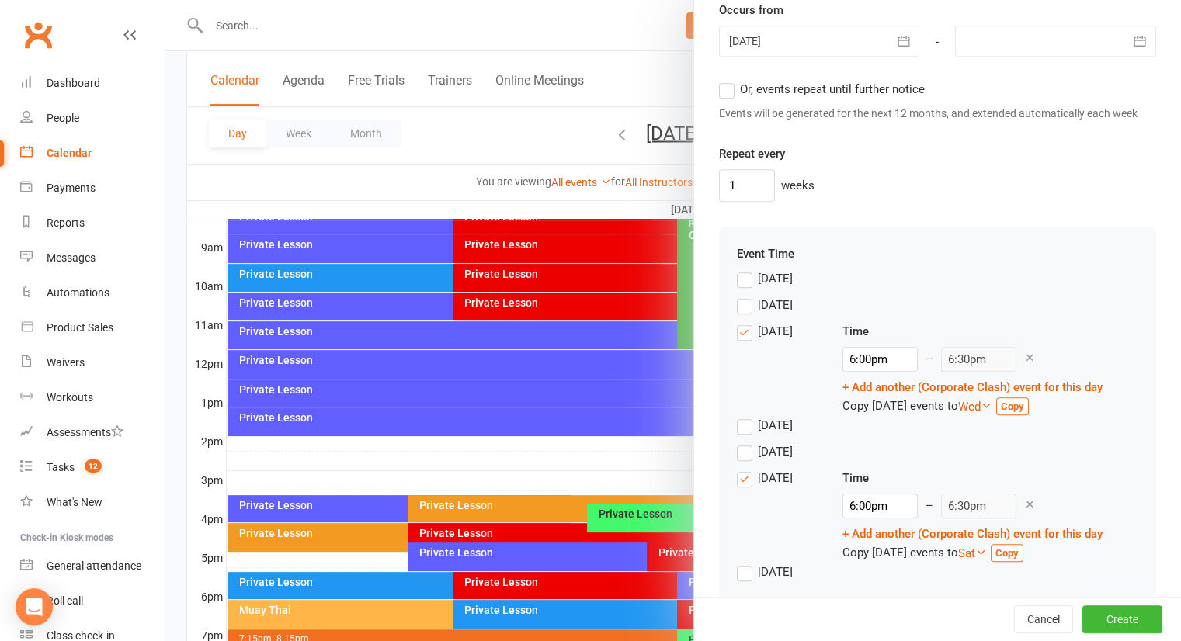
click at [1024, 510] on icon at bounding box center [1030, 505] width 12 height 12
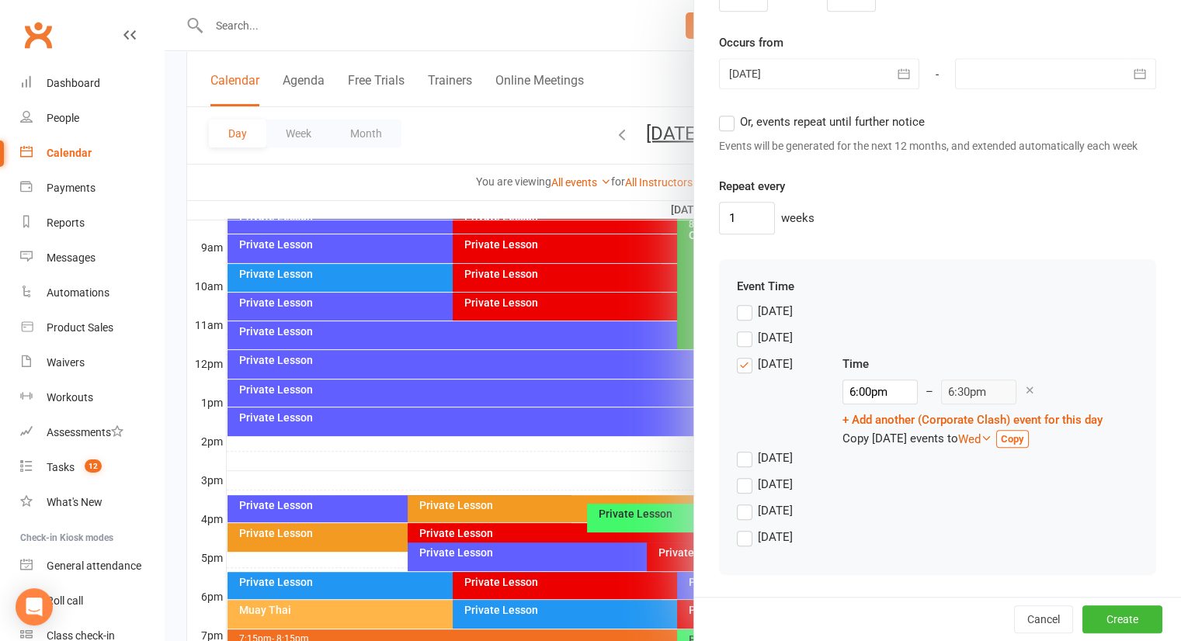
click at [1132, 66] on icon "button" at bounding box center [1140, 74] width 16 height 16
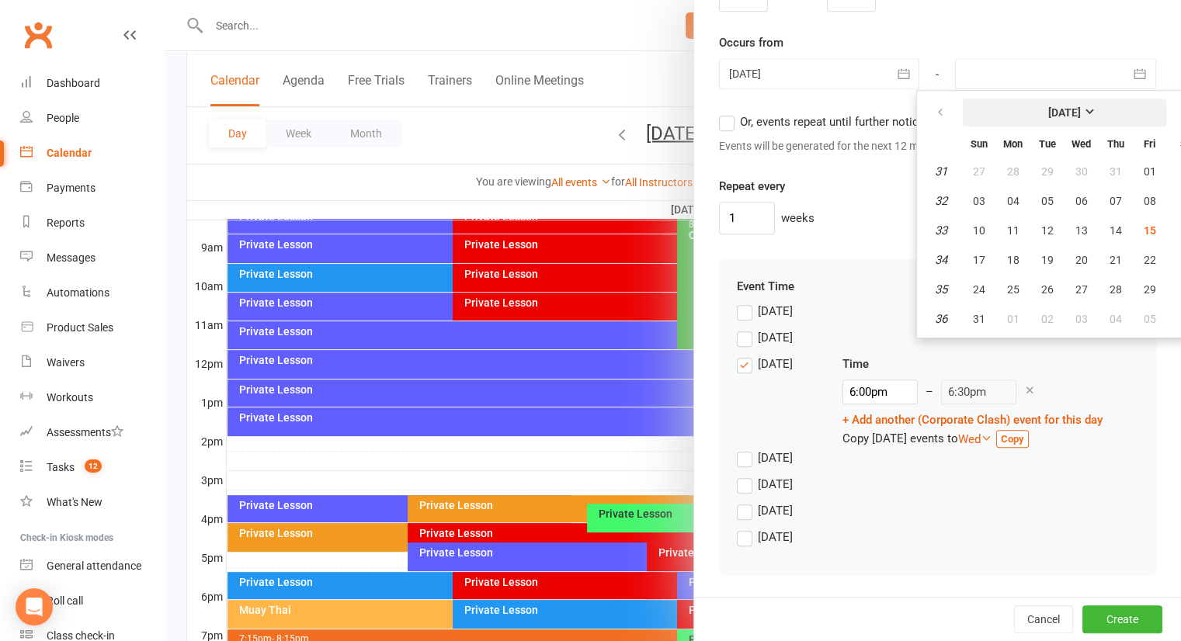
click at [1081, 106] on strong "[DATE]" at bounding box center [1064, 112] width 33 height 12
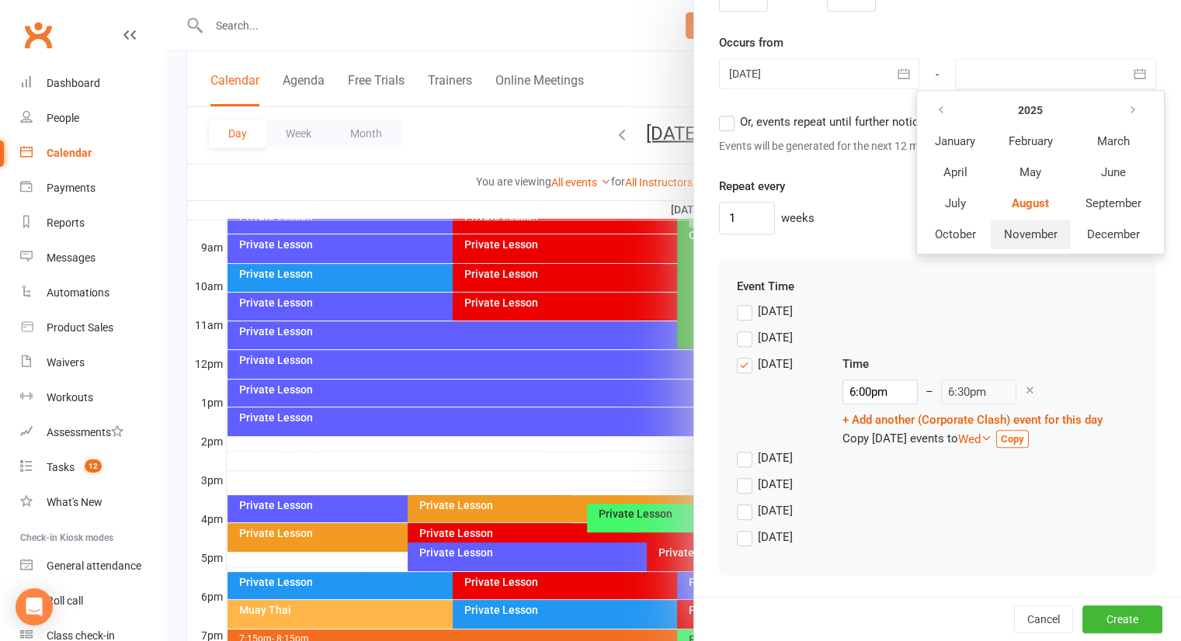
click at [1004, 228] on span "November" at bounding box center [1031, 235] width 54 height 14
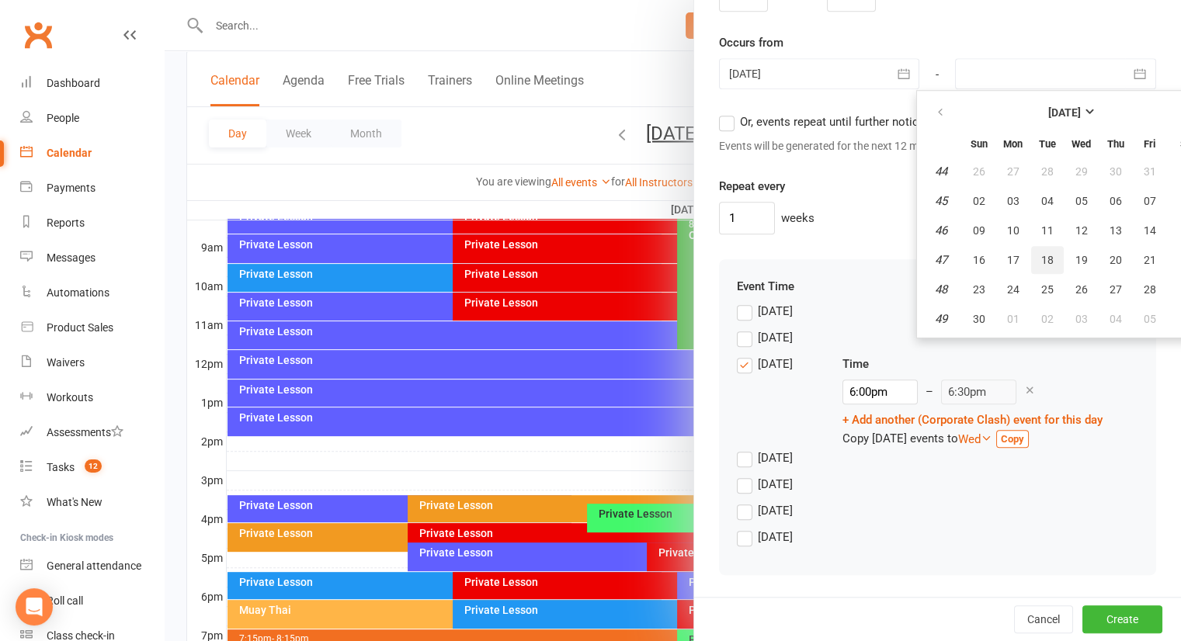
click at [1041, 254] on span "18" at bounding box center [1047, 260] width 12 height 12
type input "[DATE]"
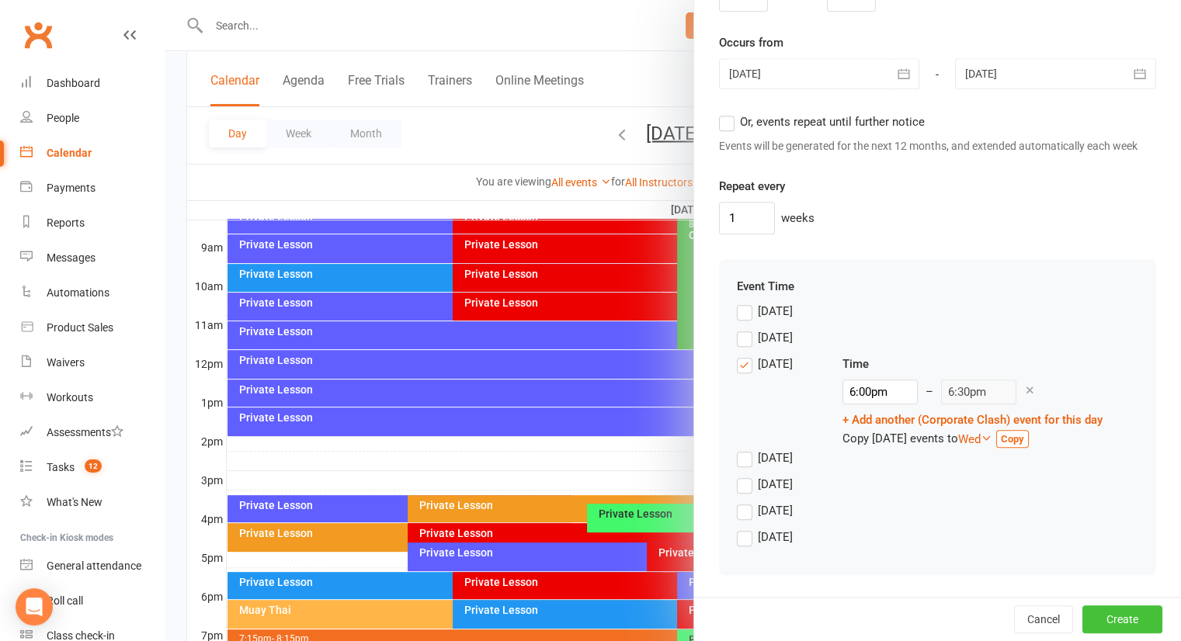
click at [1103, 613] on button "Create" at bounding box center [1123, 620] width 80 height 28
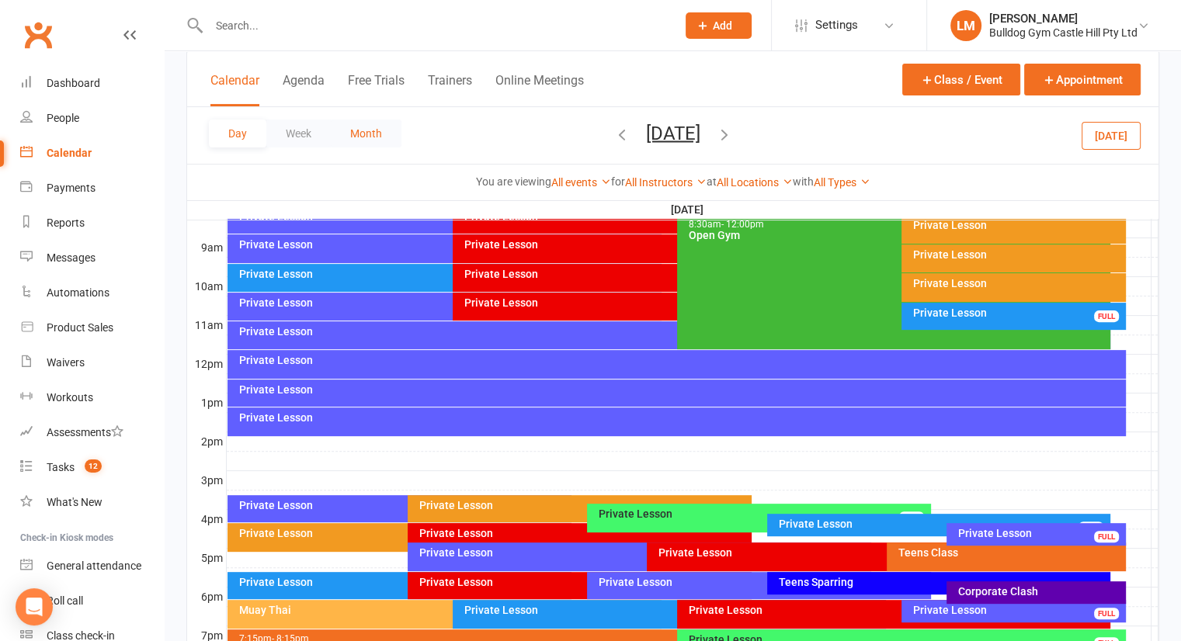
click at [348, 129] on button "Month" at bounding box center [366, 134] width 71 height 28
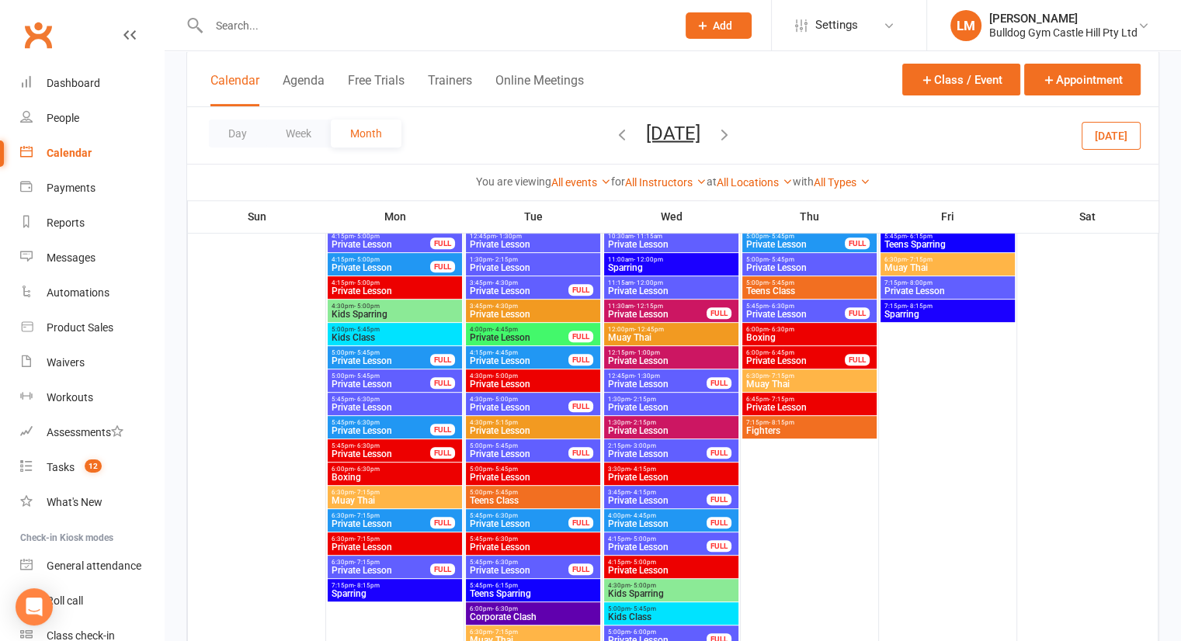
scroll to position [615, 0]
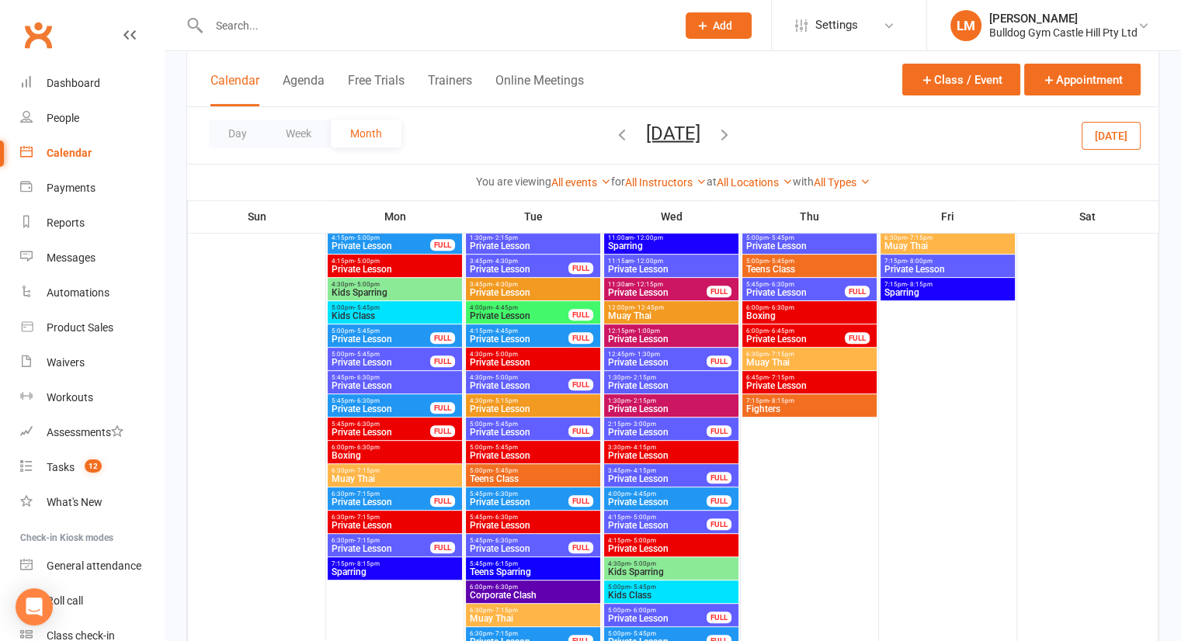
click at [515, 499] on span "Private Lesson" at bounding box center [519, 502] width 100 height 9
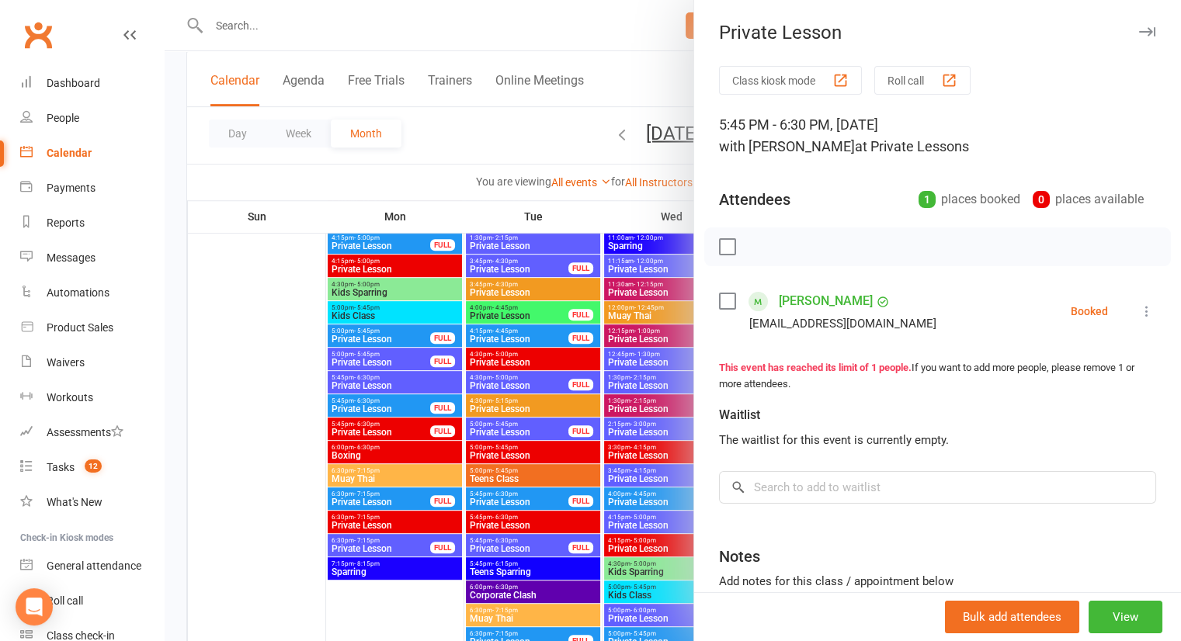
click at [1139, 27] on icon "button" at bounding box center [1147, 31] width 16 height 9
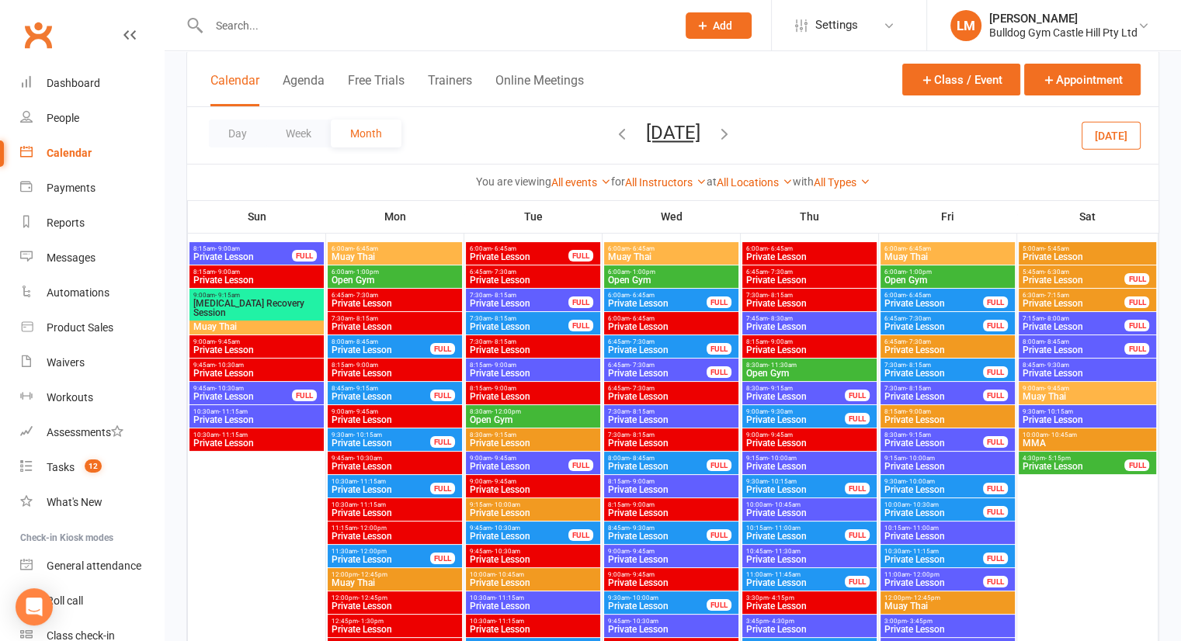
scroll to position [0, 0]
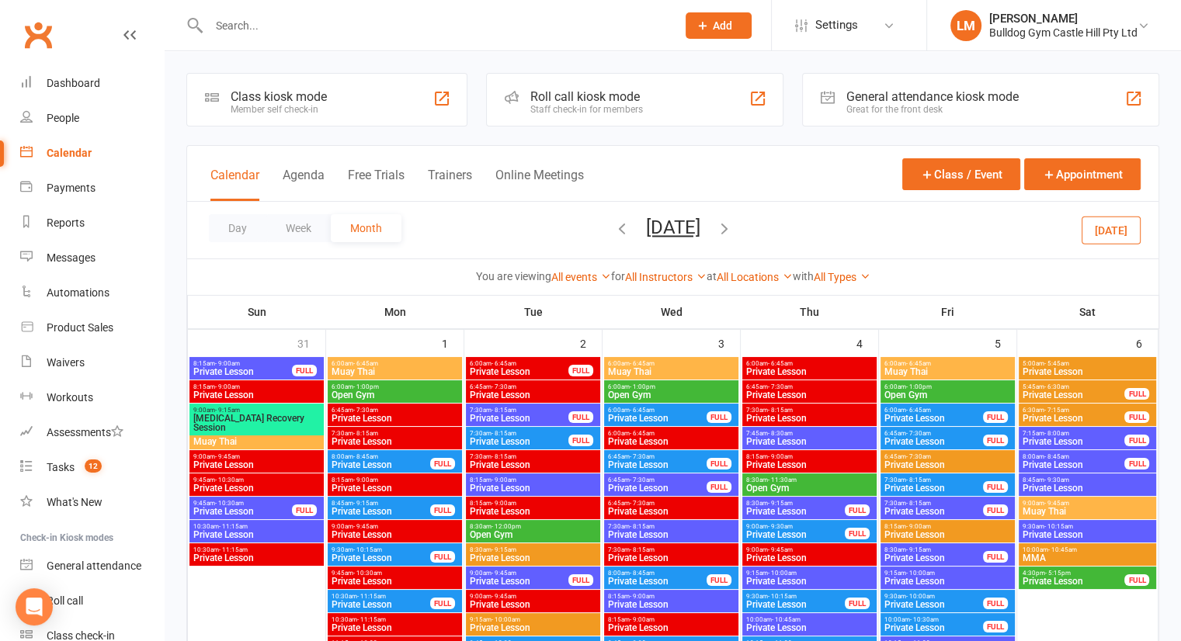
click at [613, 221] on icon "button" at bounding box center [621, 228] width 17 height 17
